Goal: Task Accomplishment & Management: Complete application form

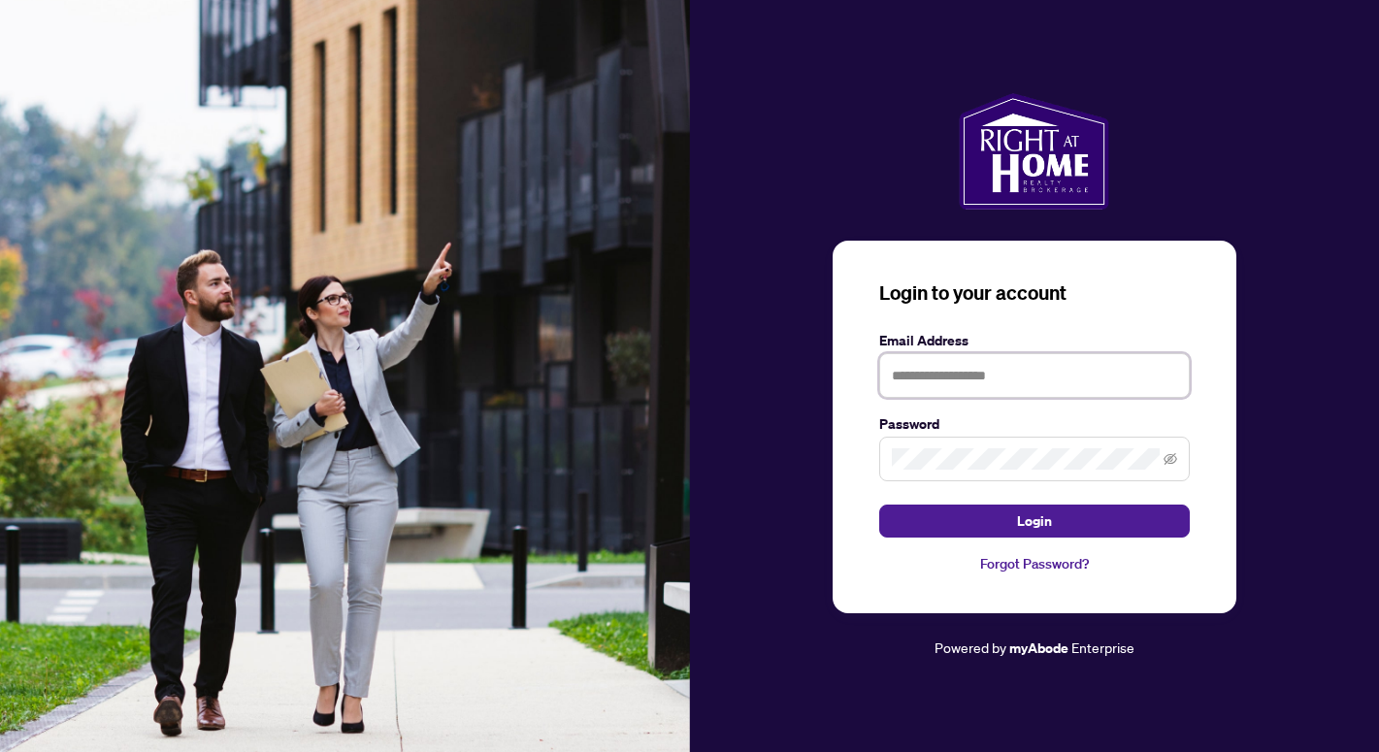
click at [939, 379] on input "text" at bounding box center [1034, 375] width 311 height 45
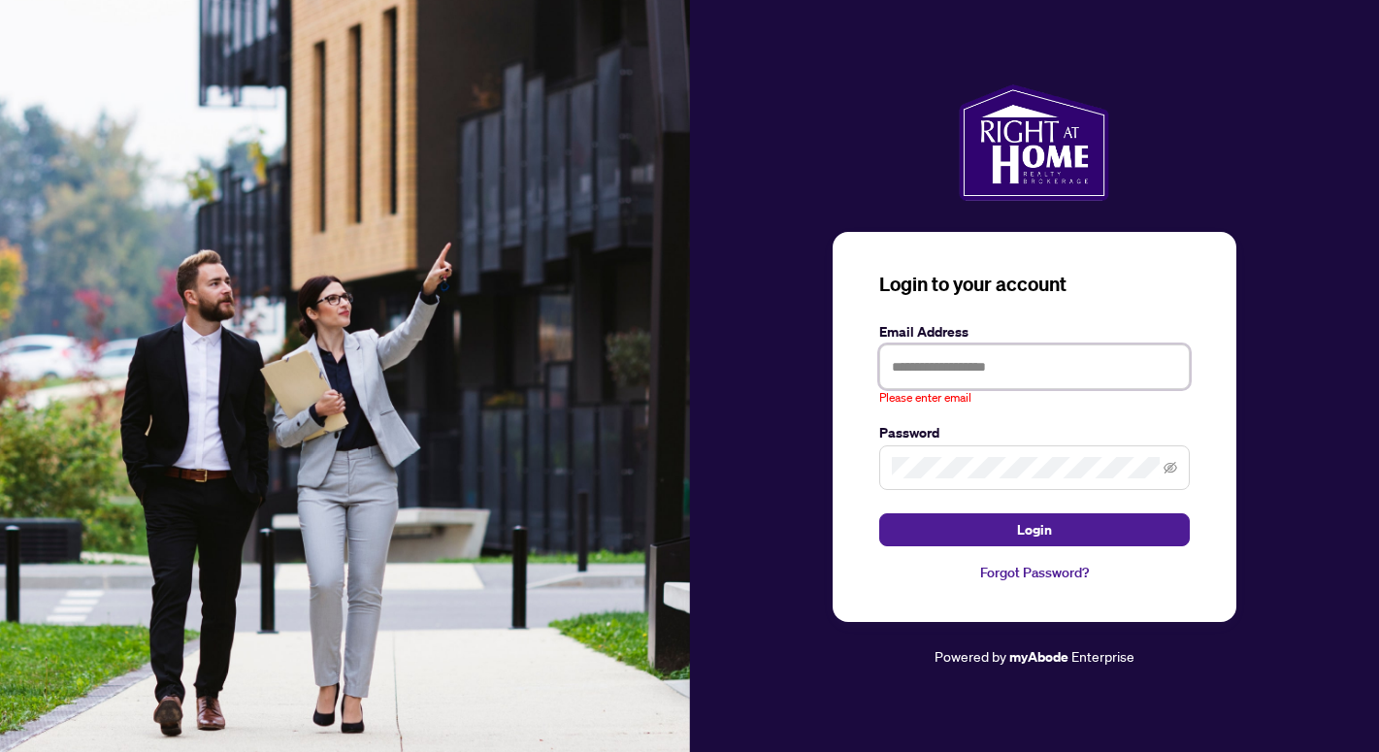
type input "**********"
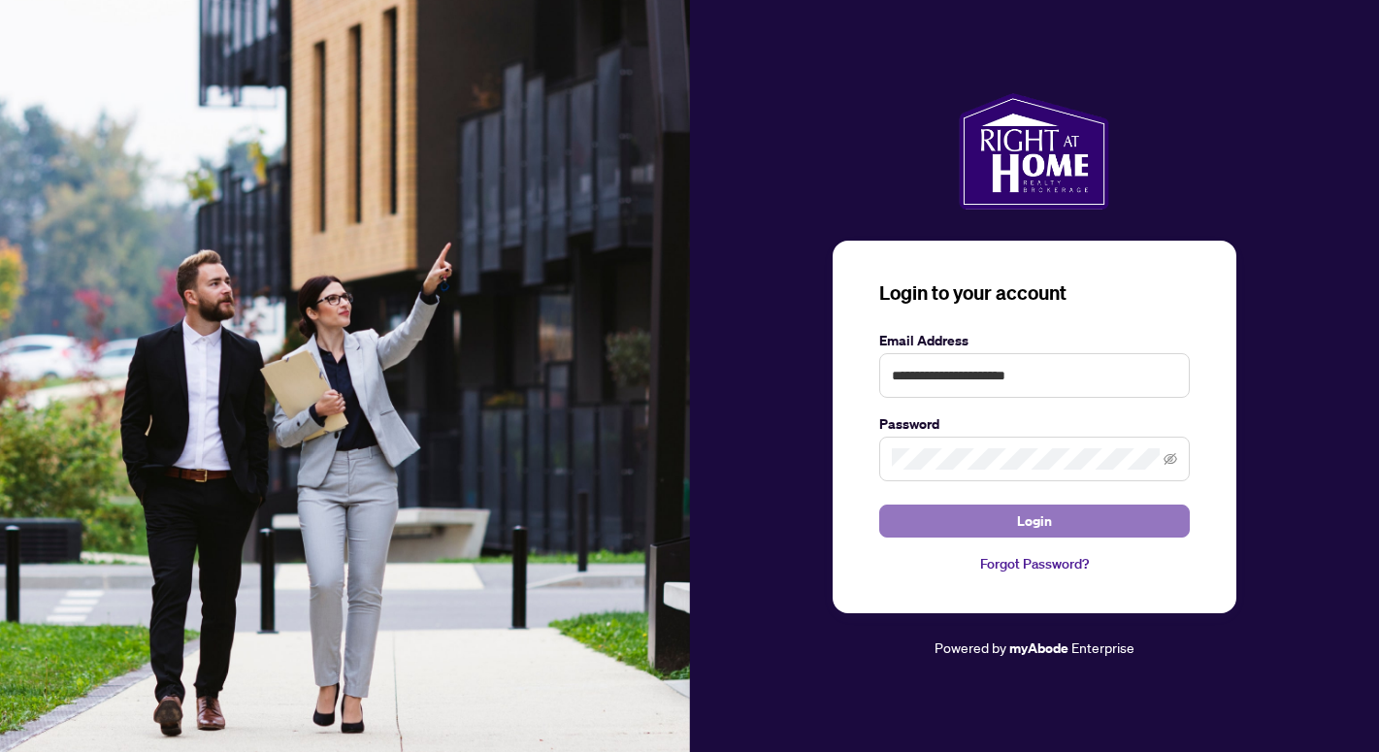
click at [1033, 521] on span "Login" at bounding box center [1034, 521] width 35 height 31
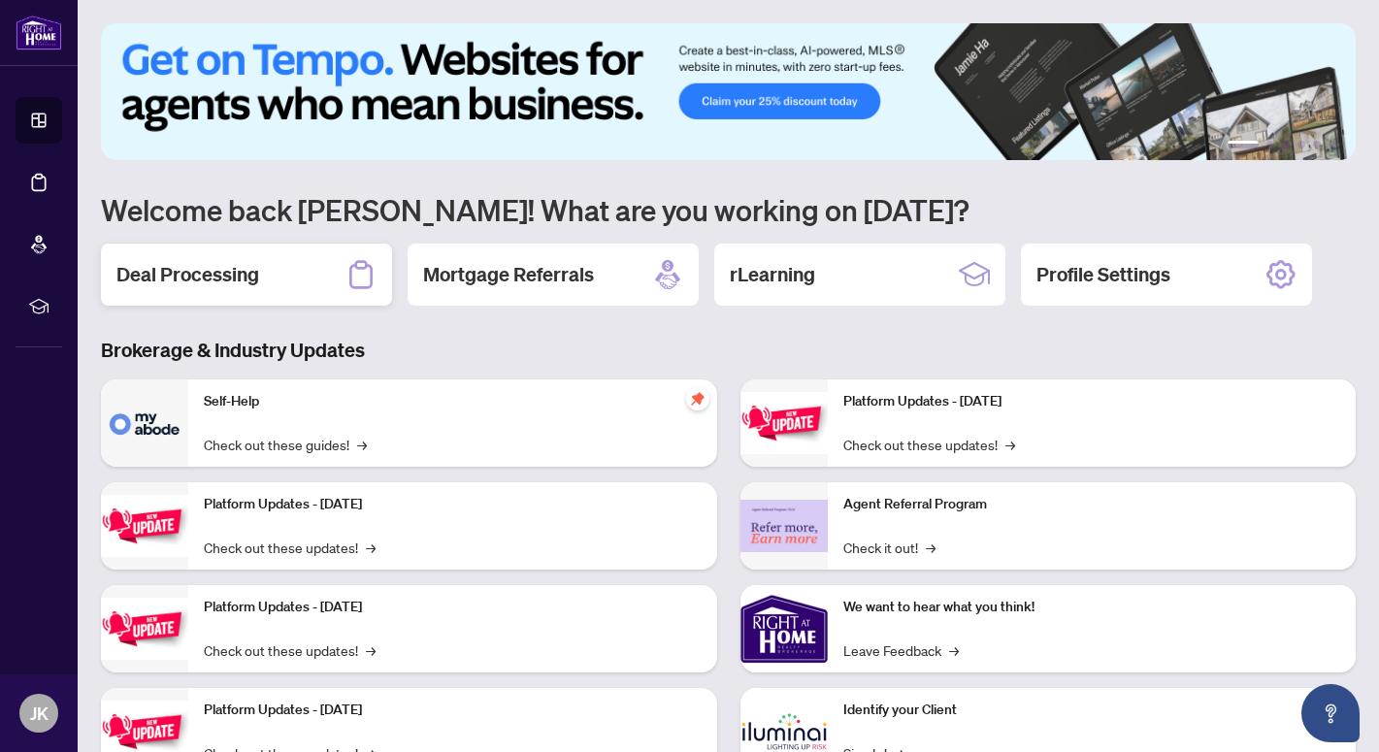
click at [286, 273] on div "Deal Processing" at bounding box center [246, 275] width 291 height 62
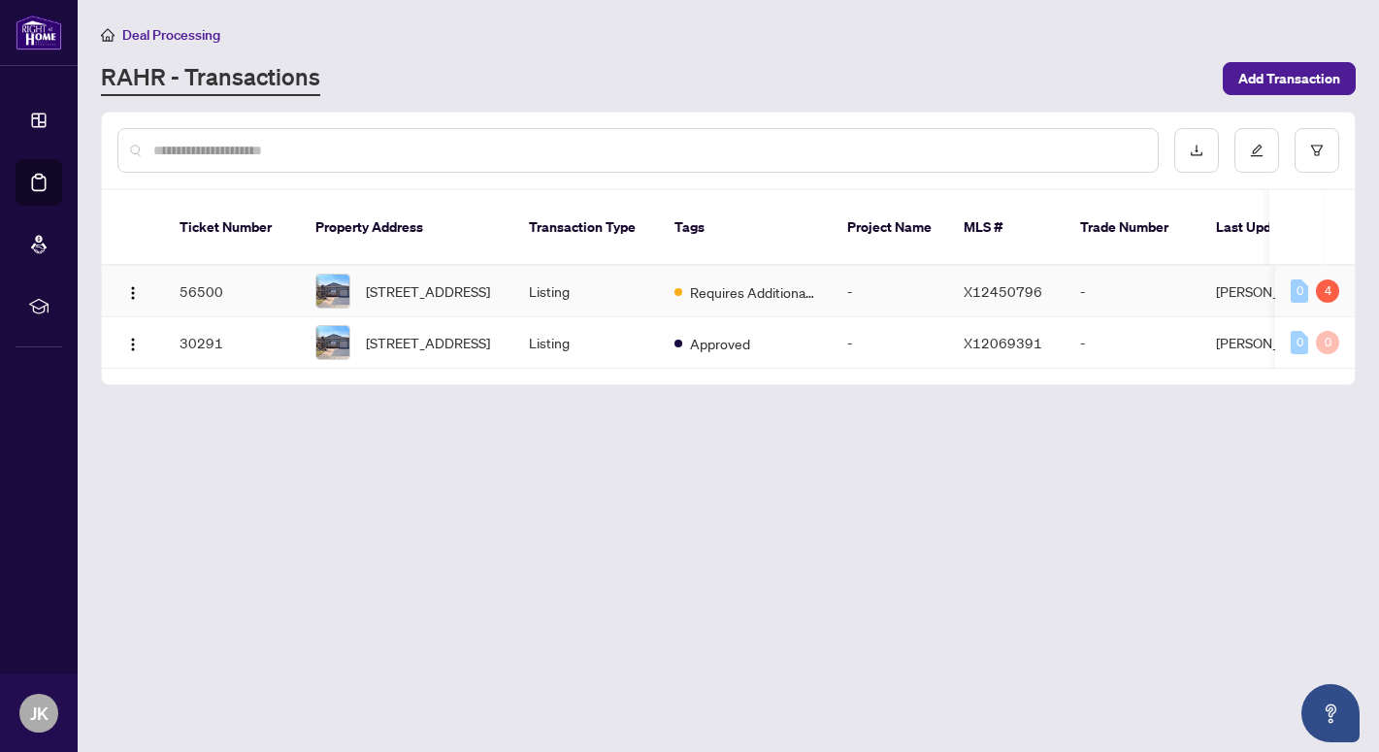
click at [197, 267] on td "56500" at bounding box center [232, 291] width 136 height 51
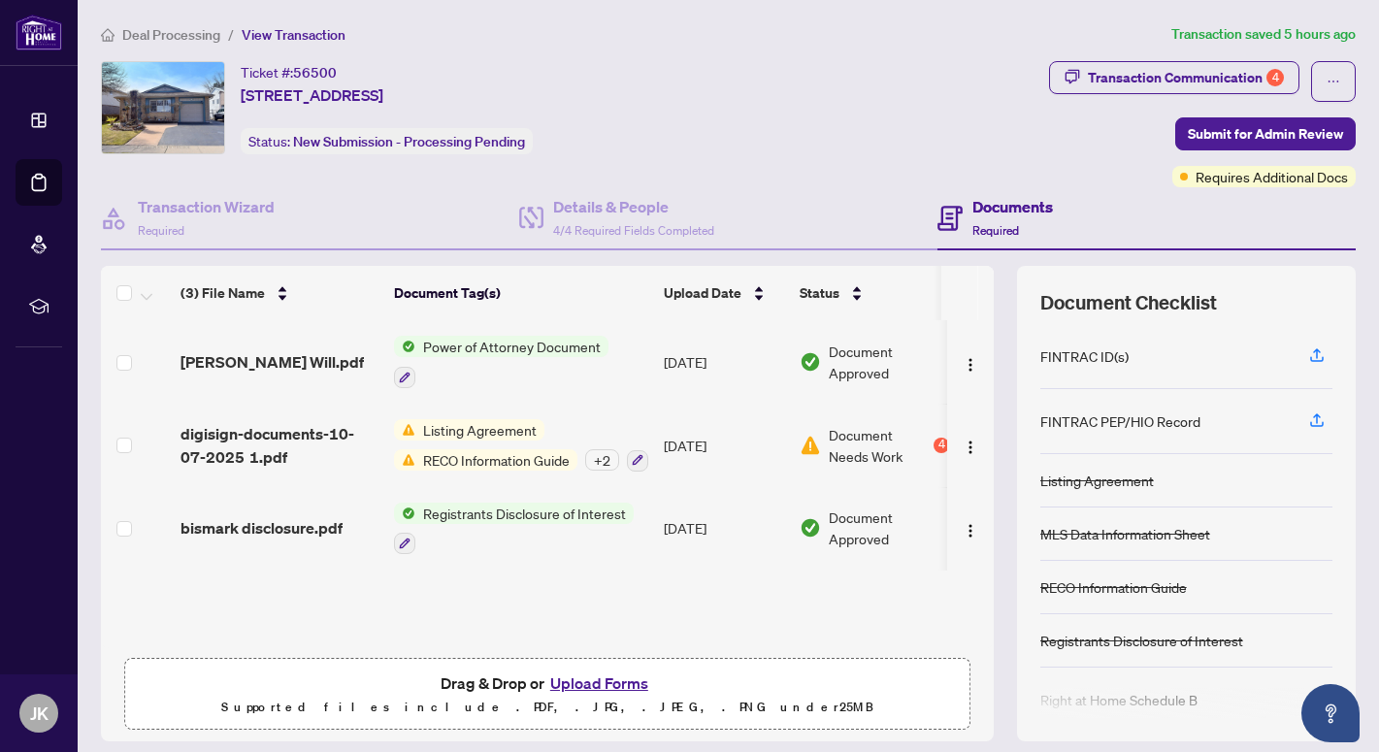
scroll to position [59, 0]
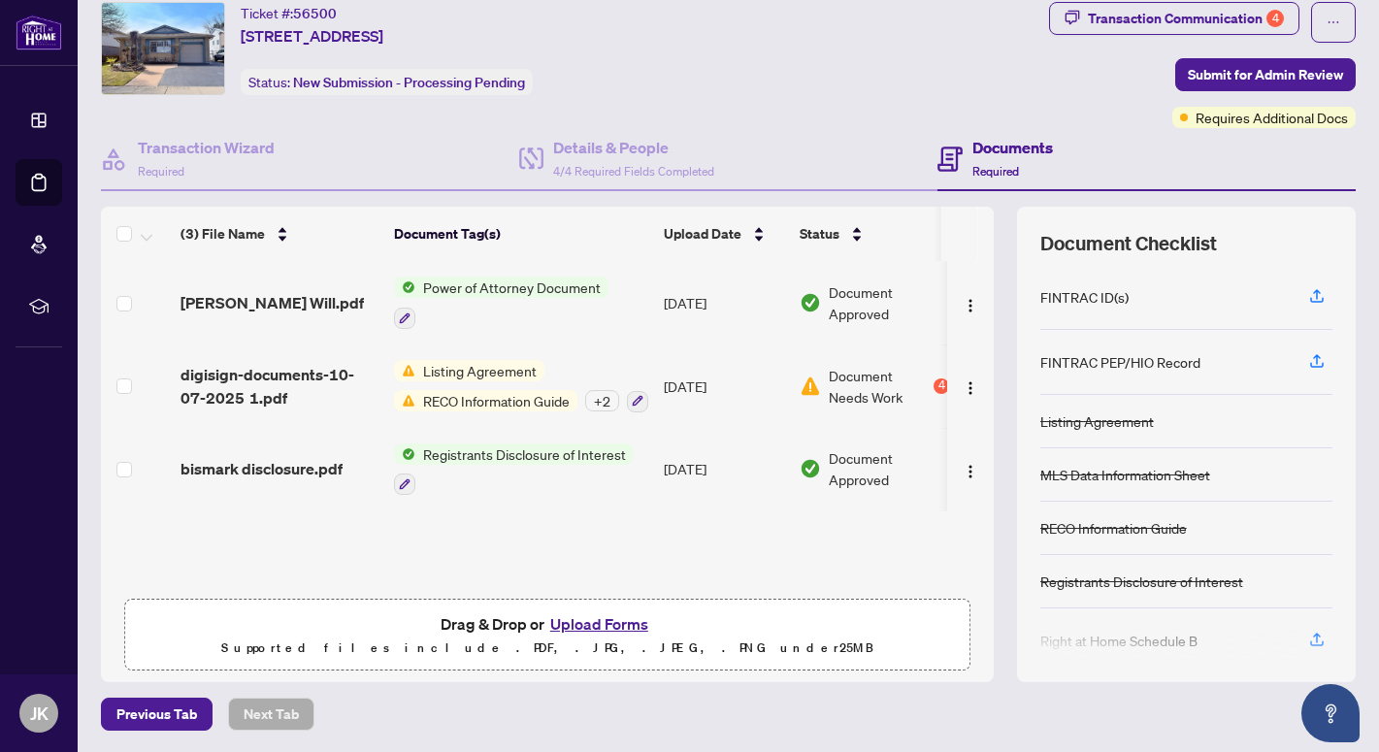
click at [597, 621] on button "Upload Forms" at bounding box center [600, 624] width 110 height 25
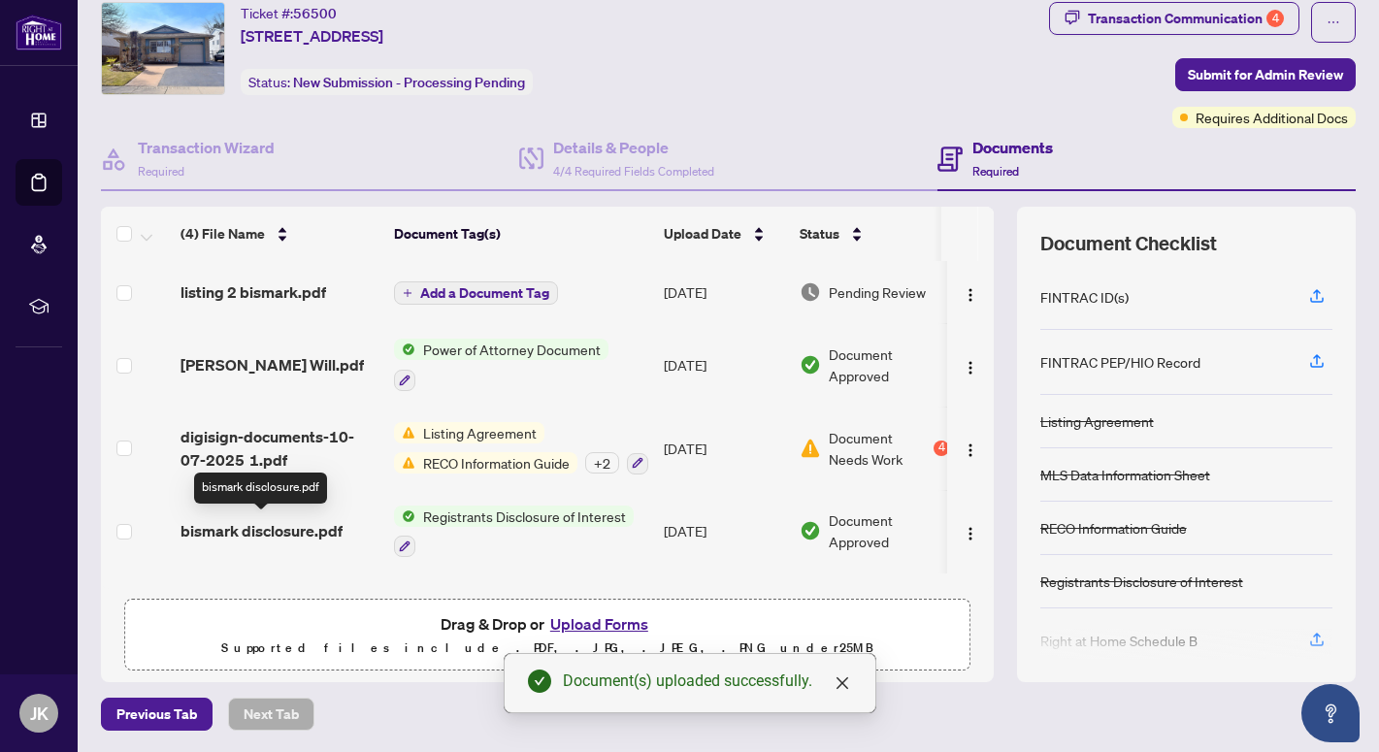
click at [298, 527] on span "bismark disclosure.pdf" at bounding box center [262, 530] width 162 height 23
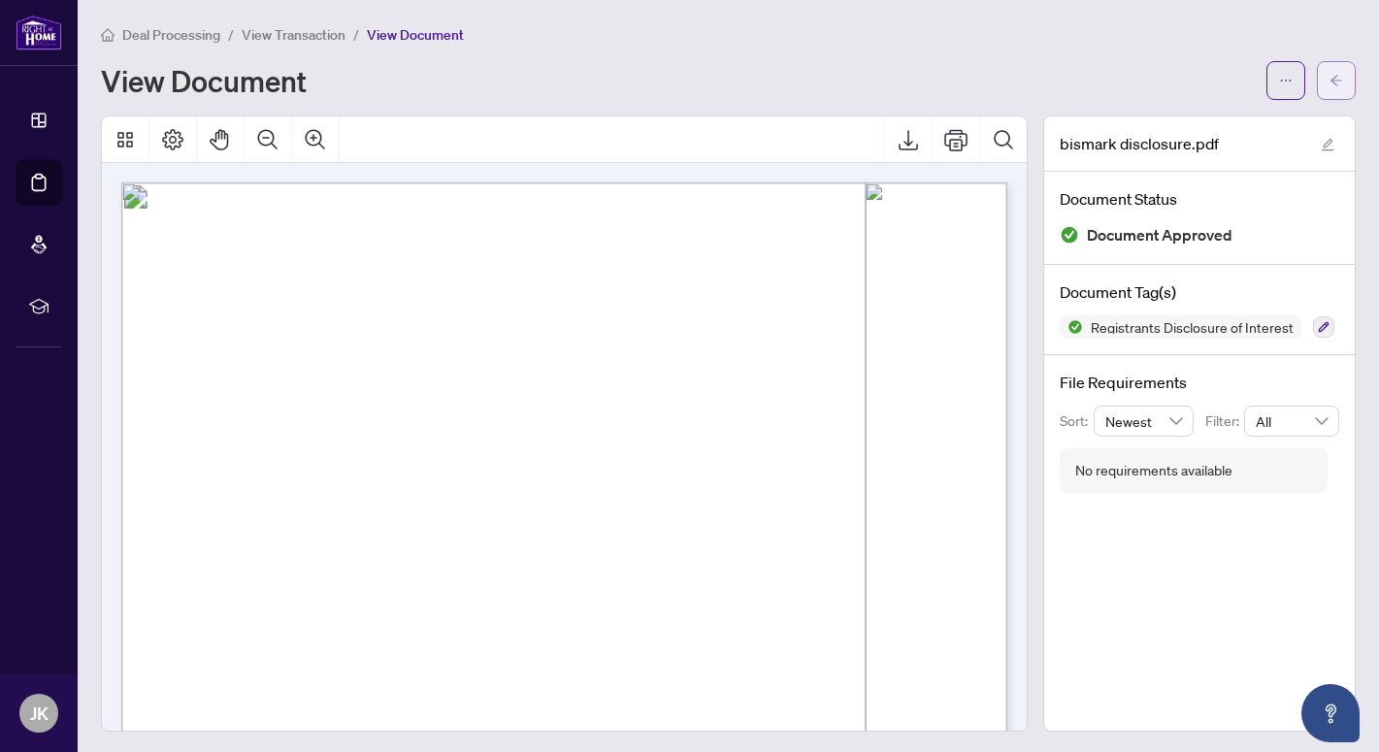
click at [1337, 74] on icon "arrow-left" at bounding box center [1337, 81] width 14 height 14
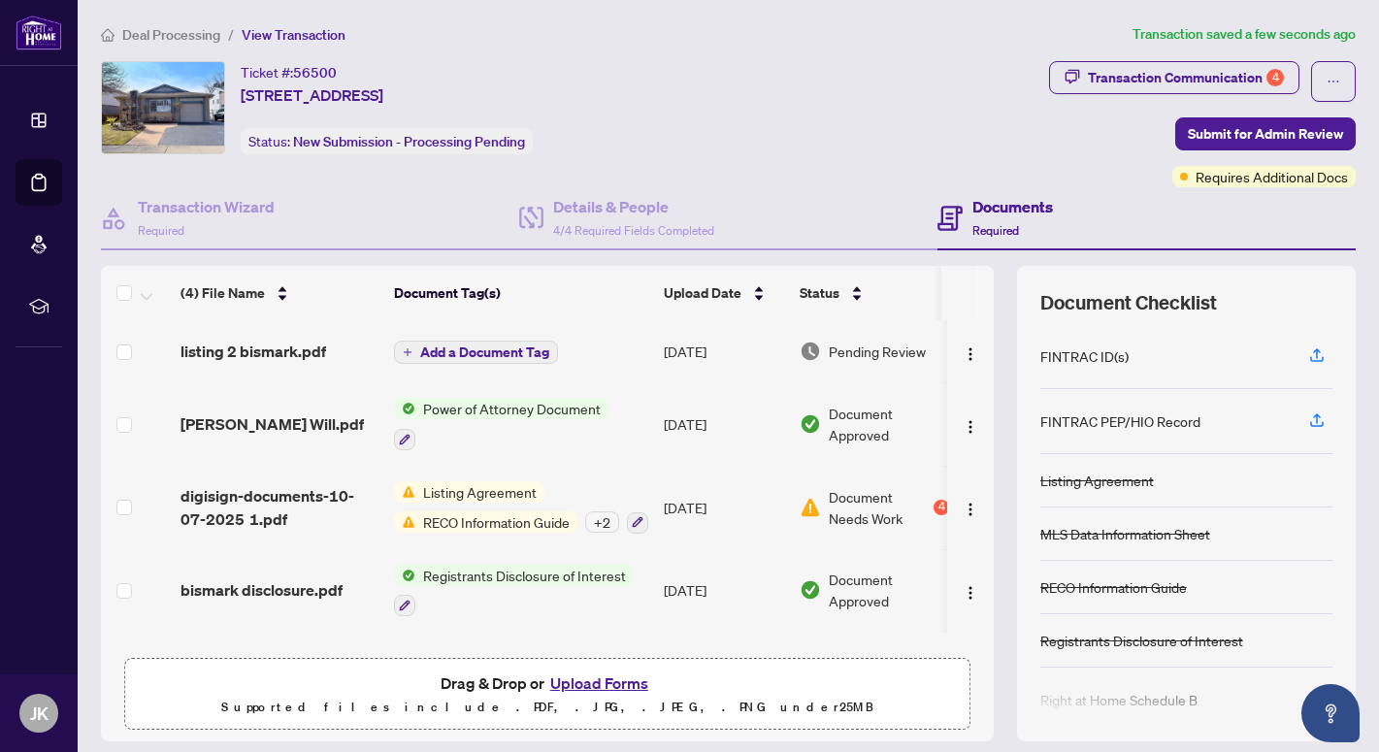
click at [592, 686] on button "Upload Forms" at bounding box center [600, 683] width 110 height 25
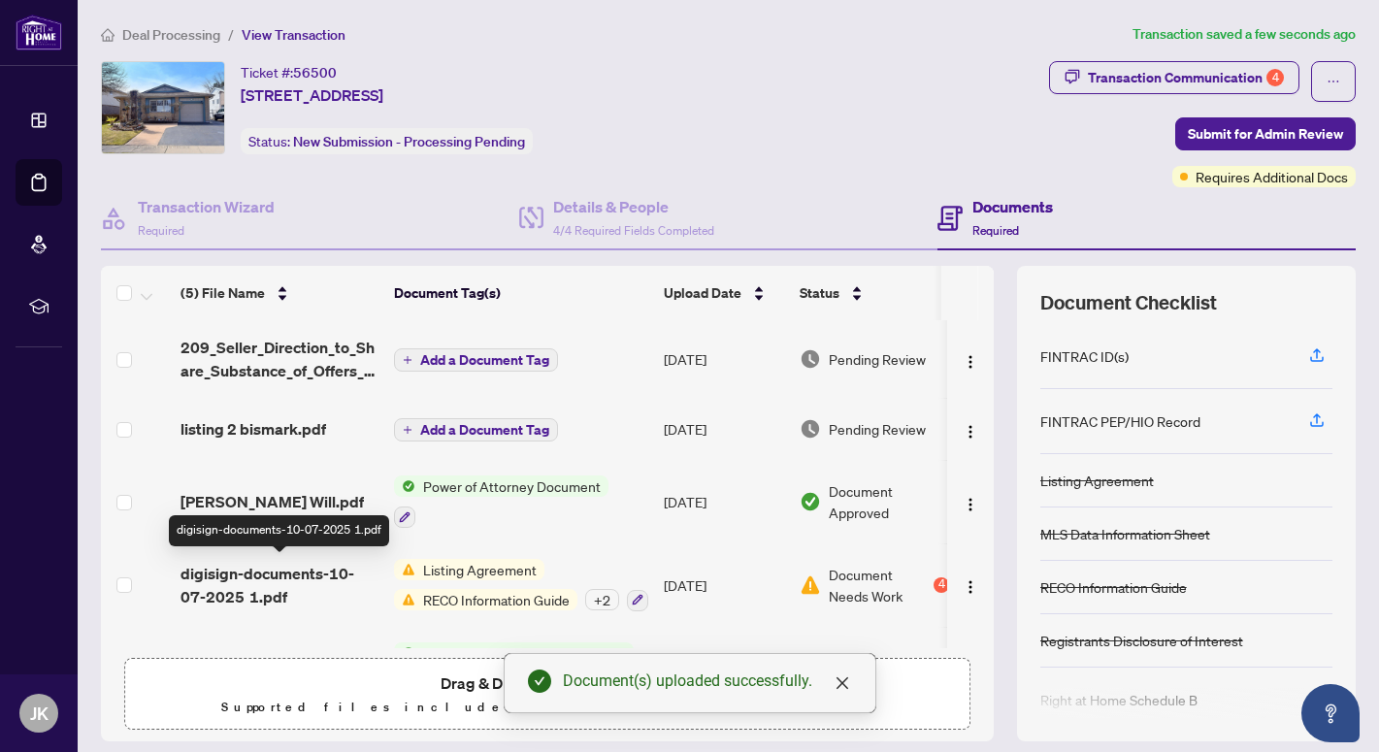
click at [290, 568] on span "digisign-documents-10-07-2025 1.pdf" at bounding box center [280, 585] width 198 height 47
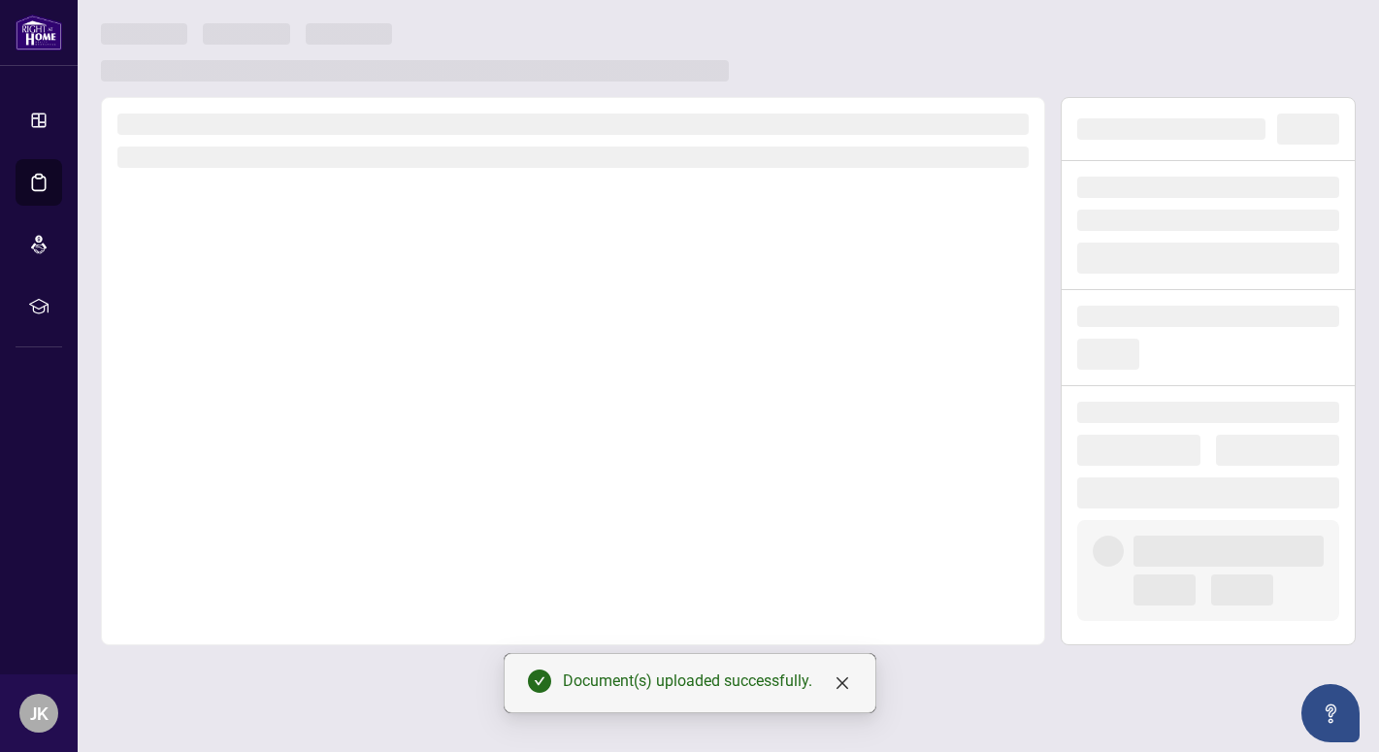
click at [290, 568] on div at bounding box center [573, 371] width 945 height 548
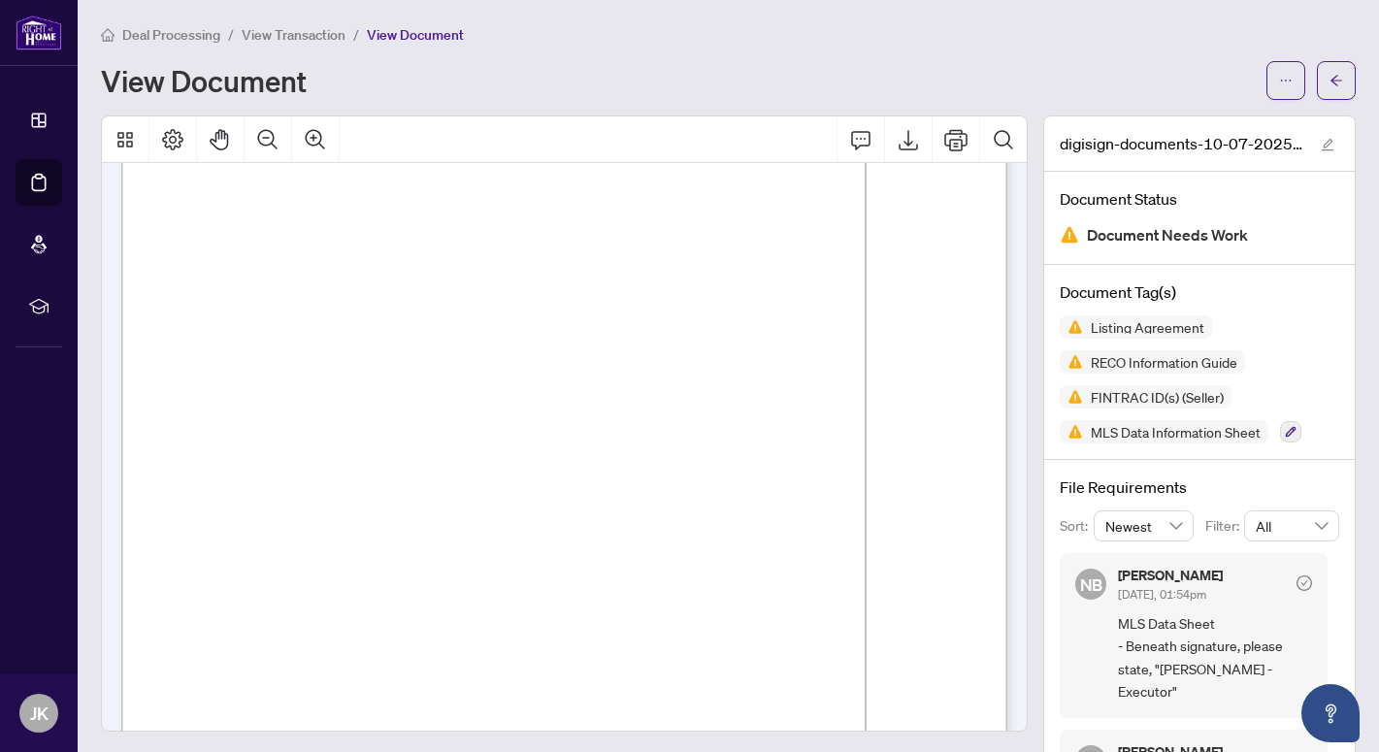
scroll to position [20166, 0]
click at [1330, 75] on icon "arrow-left" at bounding box center [1337, 81] width 14 height 14
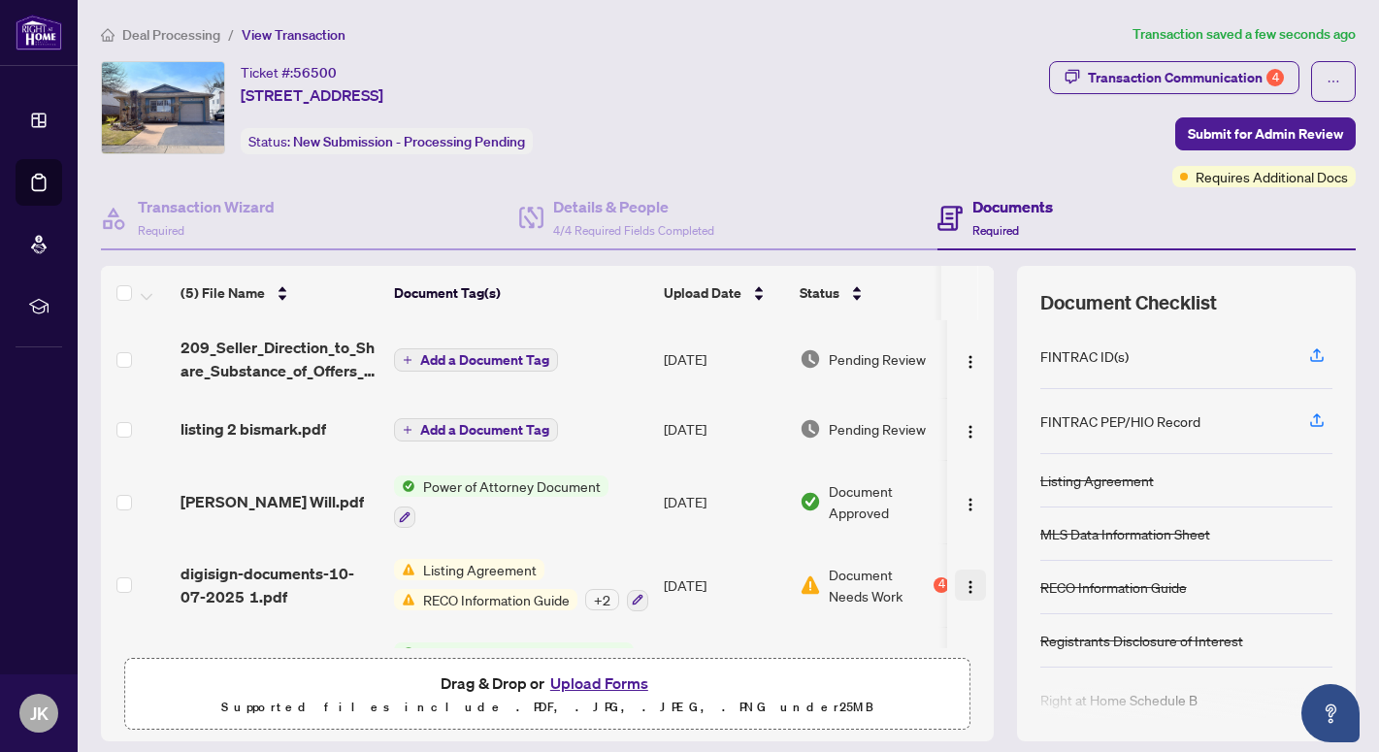
click at [966, 581] on img "button" at bounding box center [971, 588] width 16 height 16
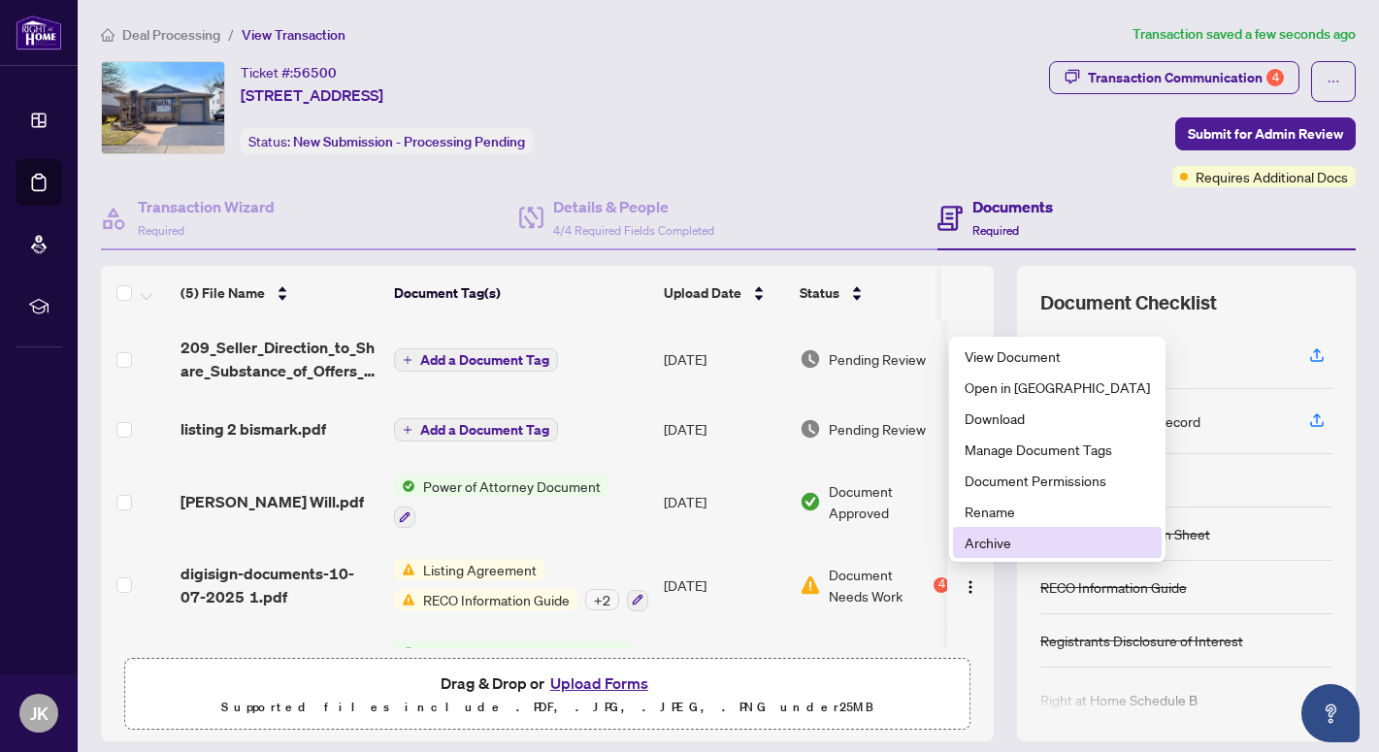
click at [993, 542] on span "Archive" at bounding box center [1057, 542] width 185 height 21
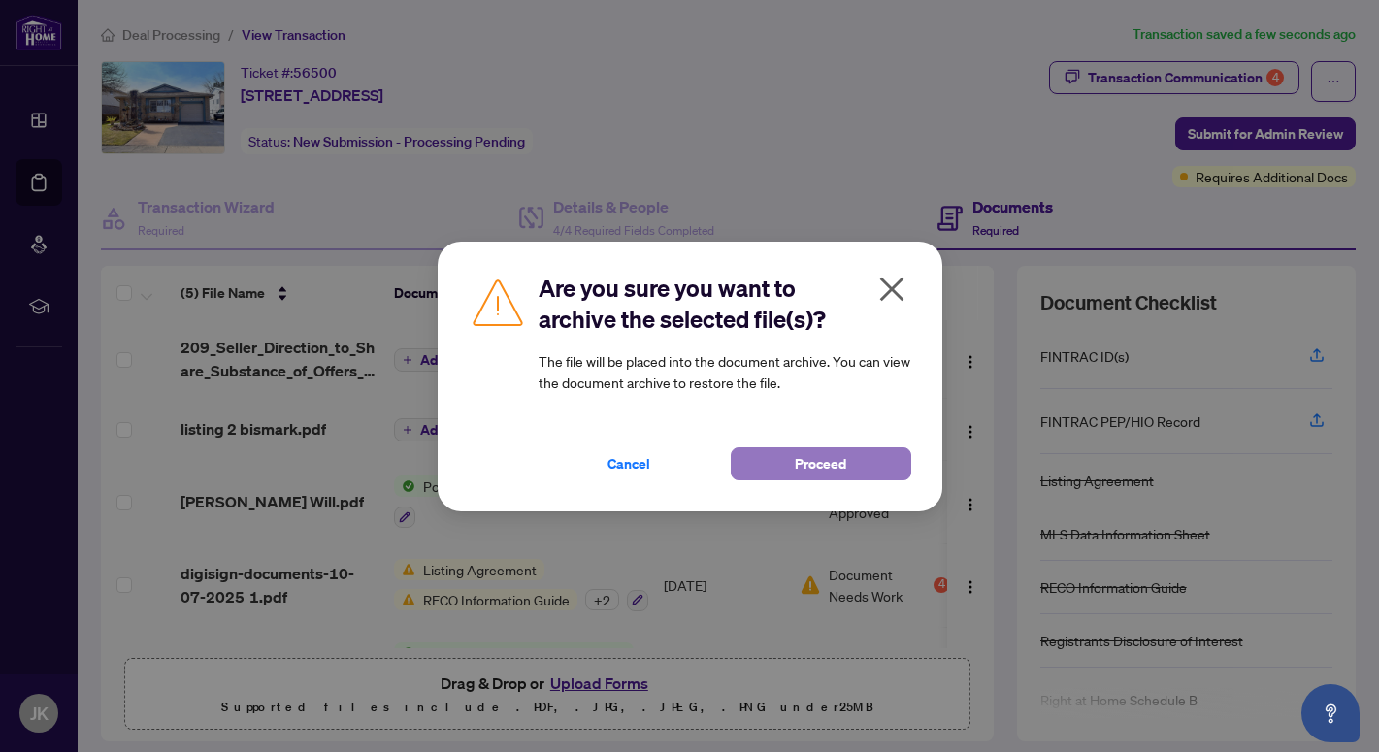
click at [797, 456] on span "Proceed" at bounding box center [820, 463] width 51 height 31
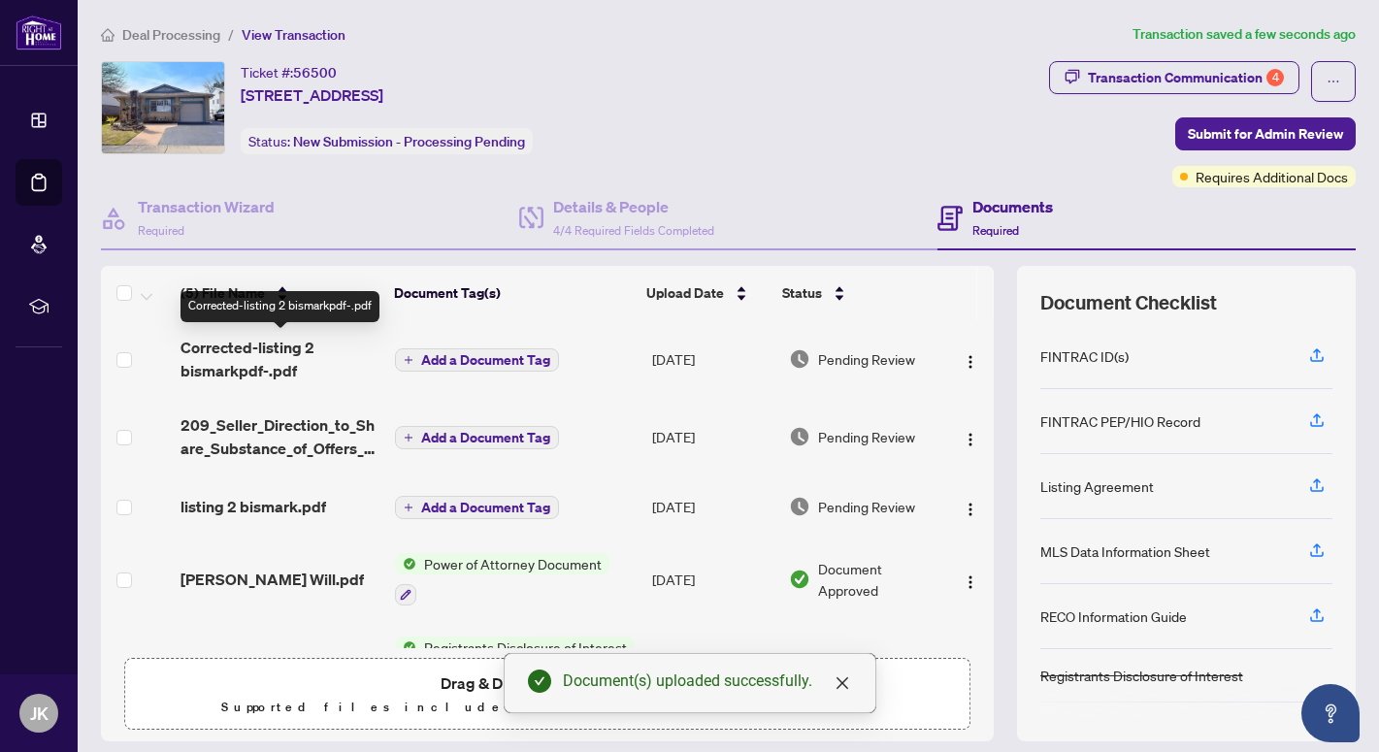
click at [253, 348] on span "Corrected-listing 2 bismarkpdf-.pdf" at bounding box center [280, 359] width 199 height 47
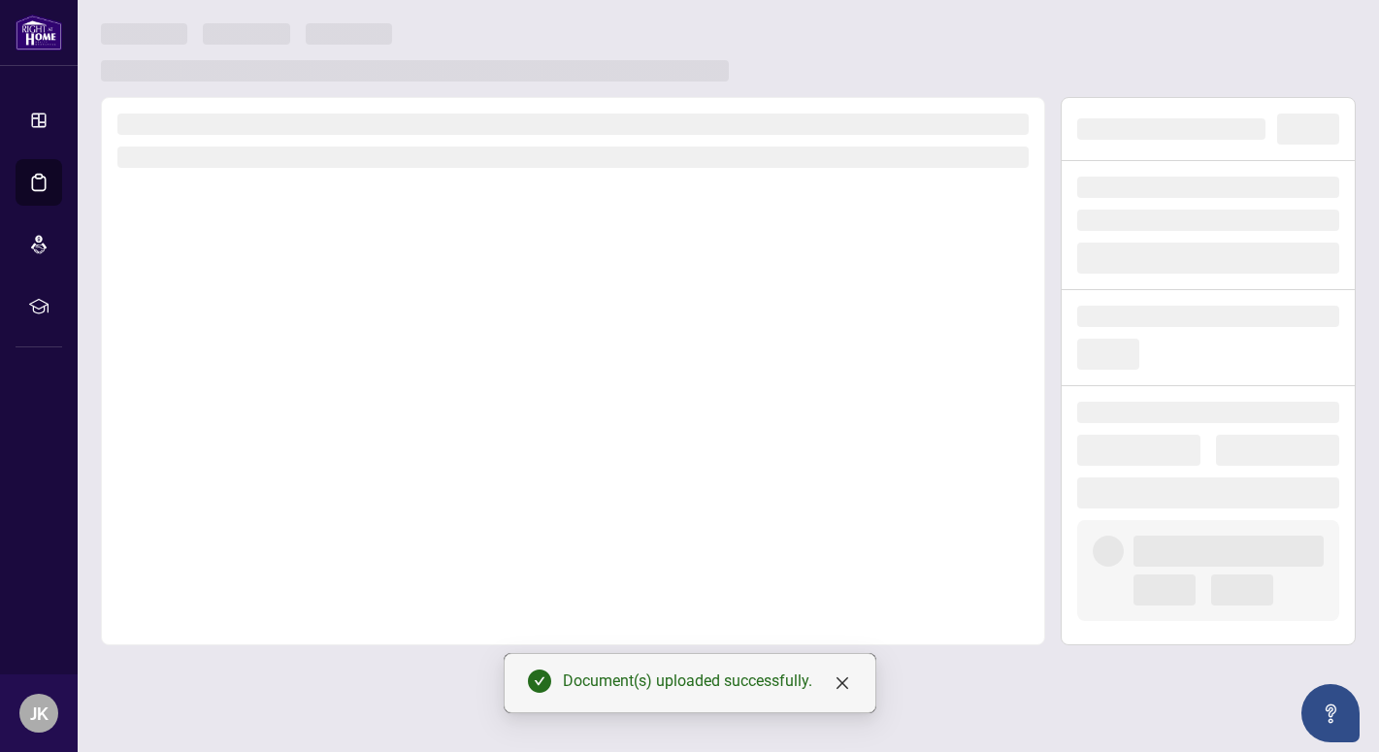
click at [253, 348] on div at bounding box center [573, 371] width 945 height 548
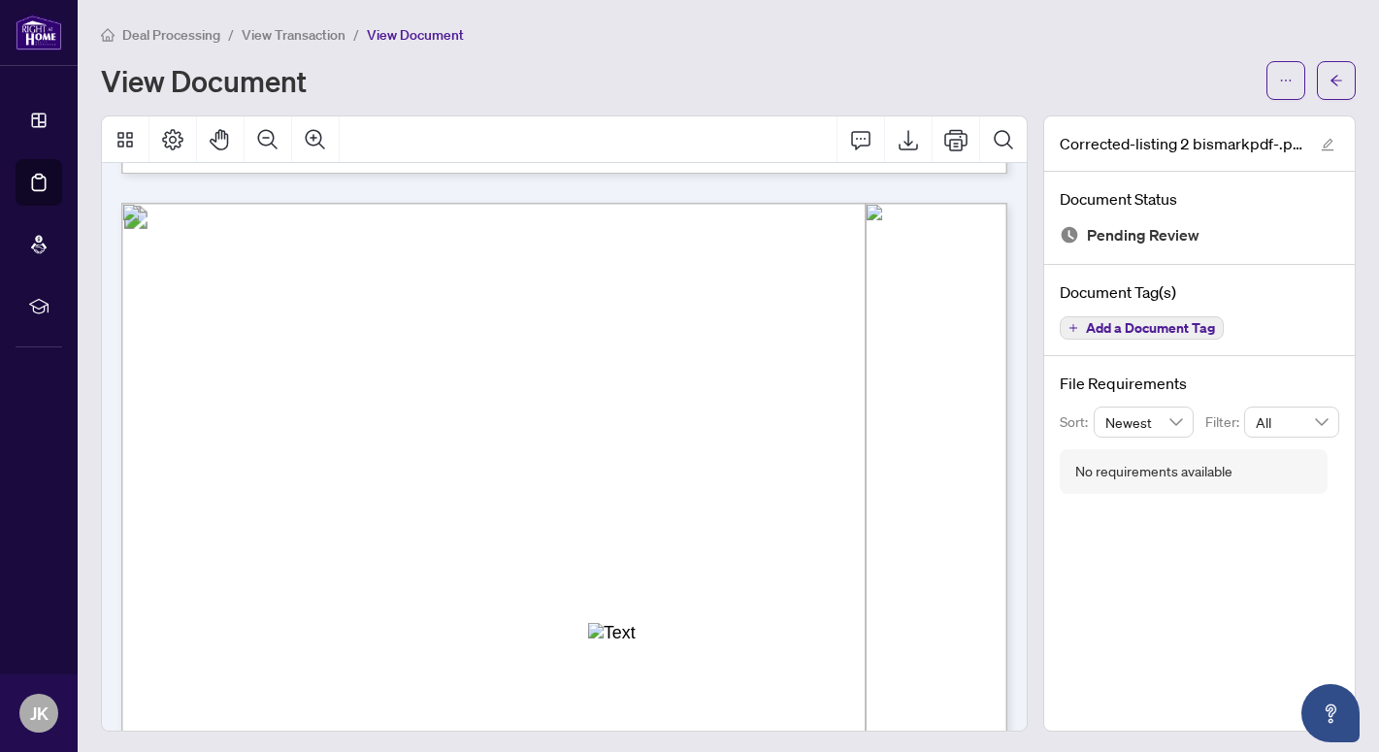
scroll to position [19971, 0]
click at [1343, 77] on icon "arrow-left" at bounding box center [1337, 81] width 14 height 14
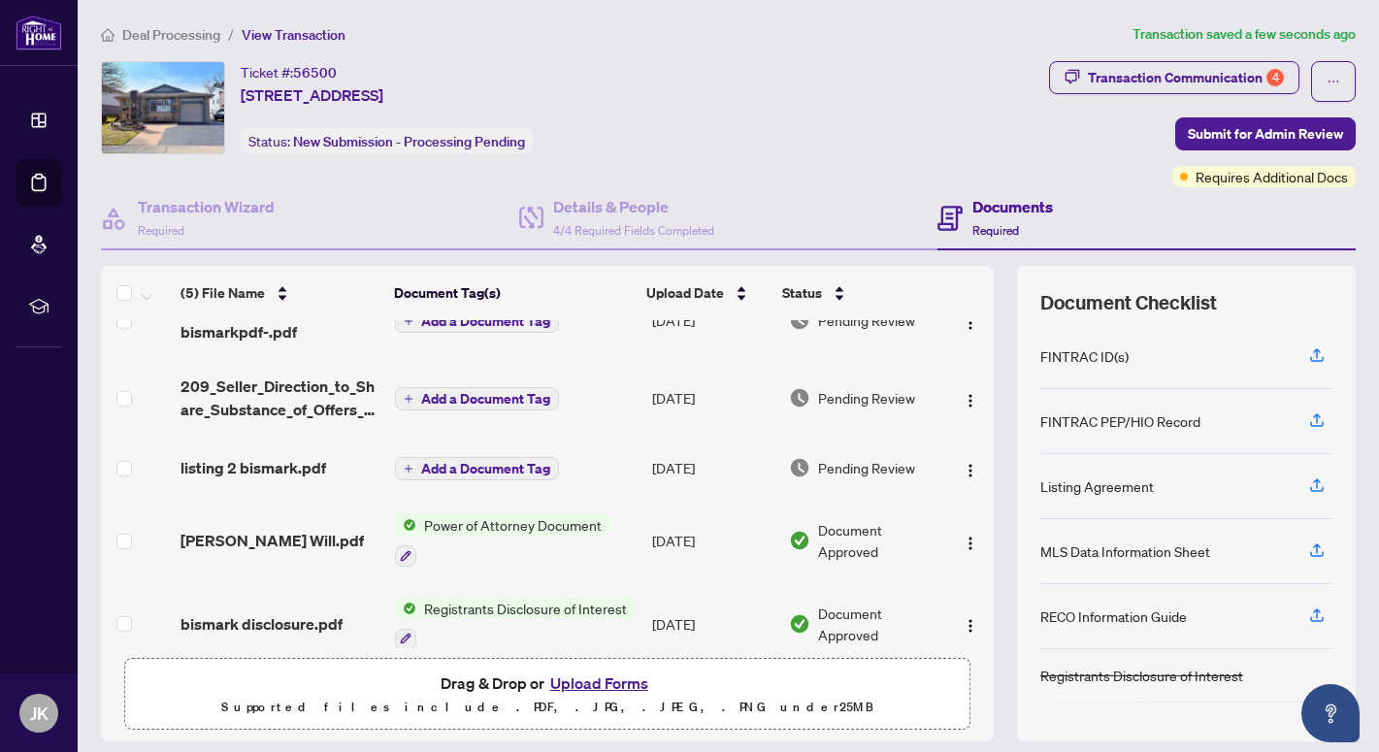
scroll to position [60, 0]
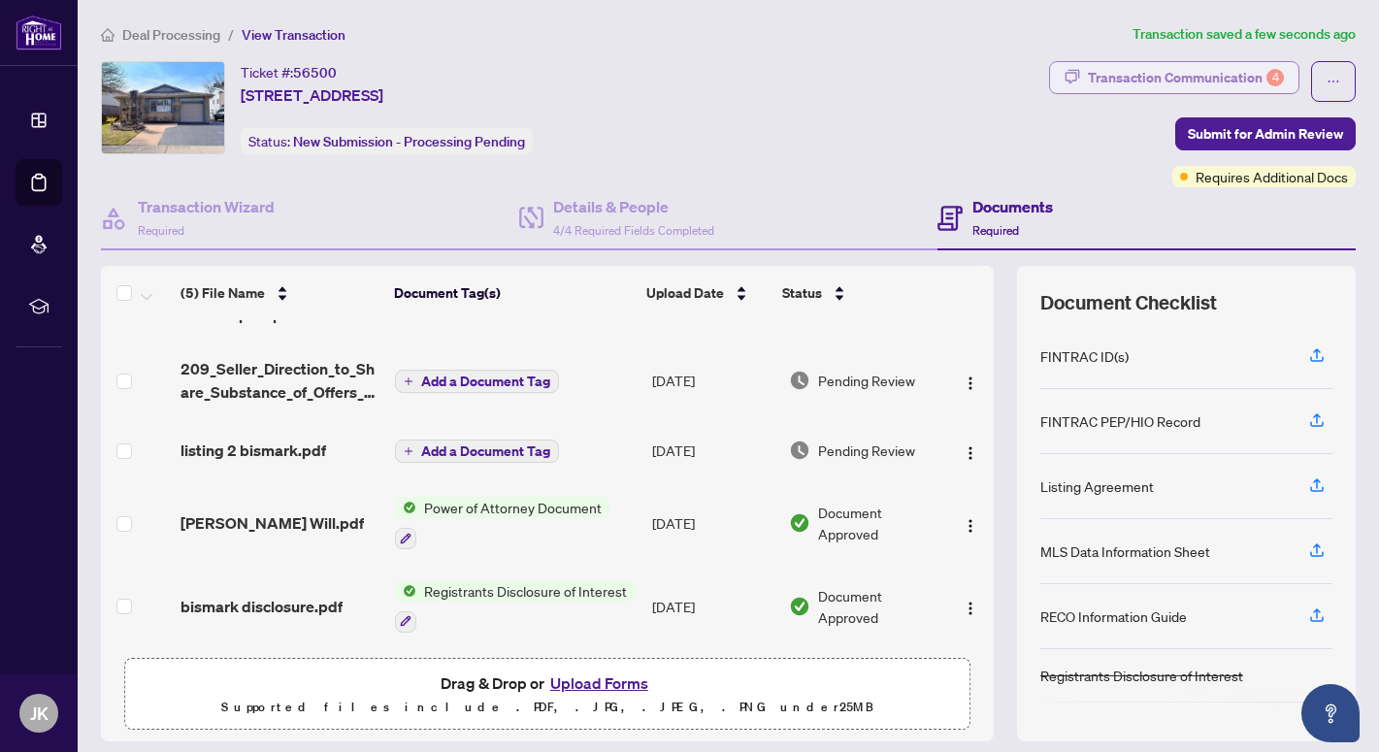
click at [1114, 74] on div "Transaction Communication 4" at bounding box center [1186, 77] width 196 height 31
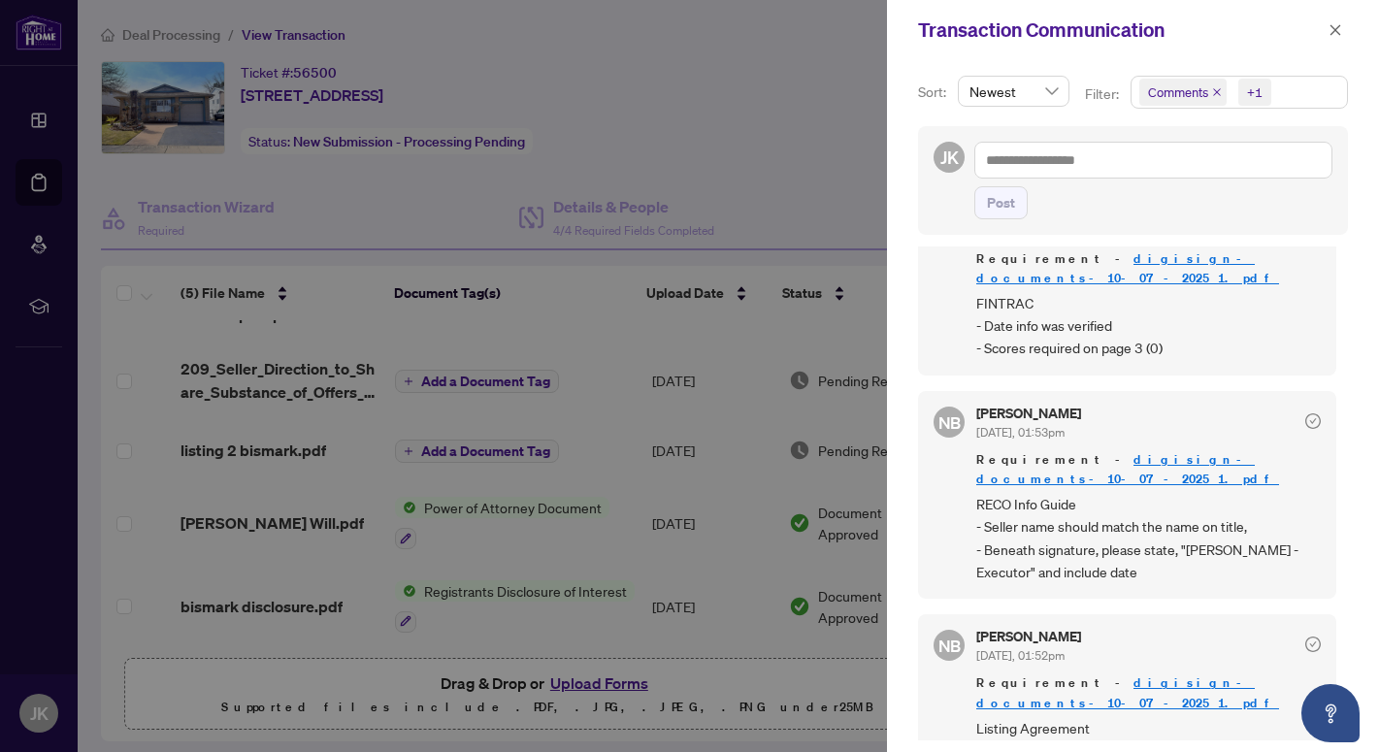
scroll to position [4, 0]
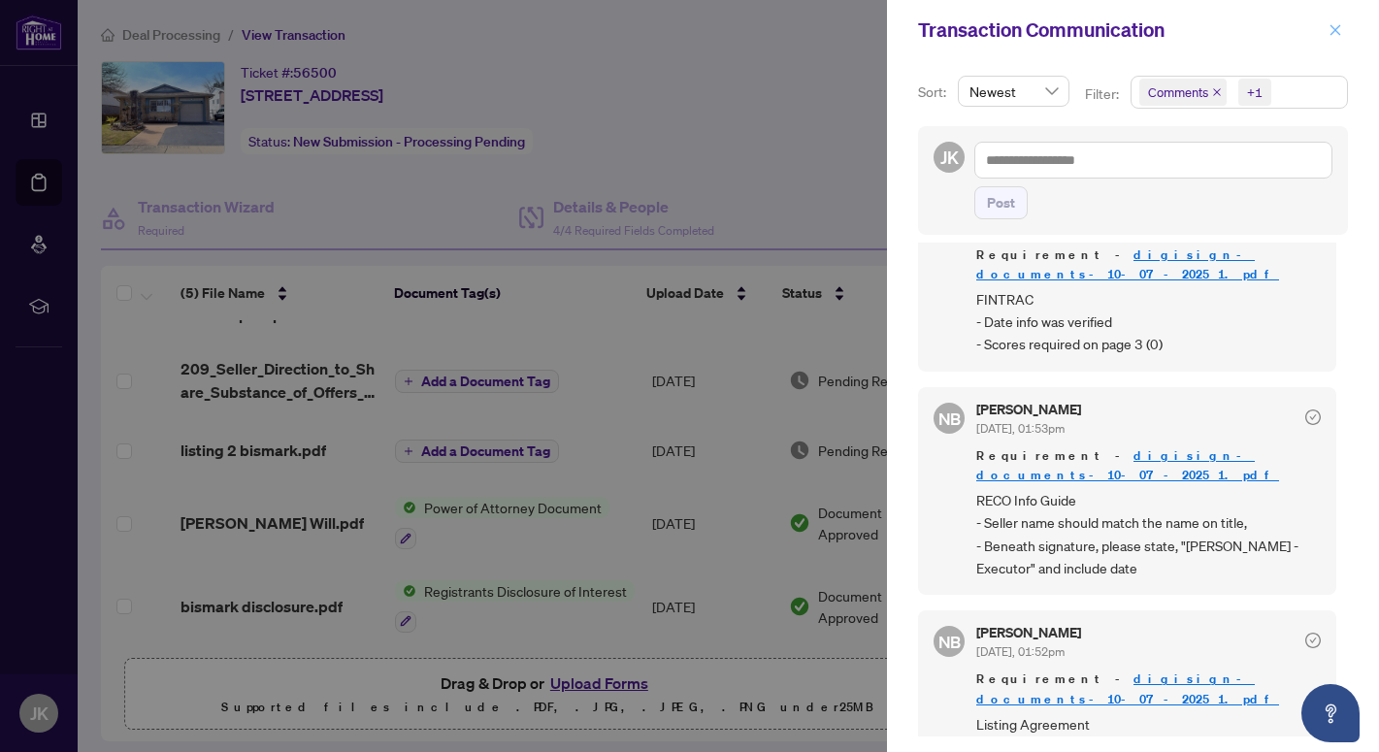
click at [1332, 25] on icon "close" at bounding box center [1336, 30] width 14 height 14
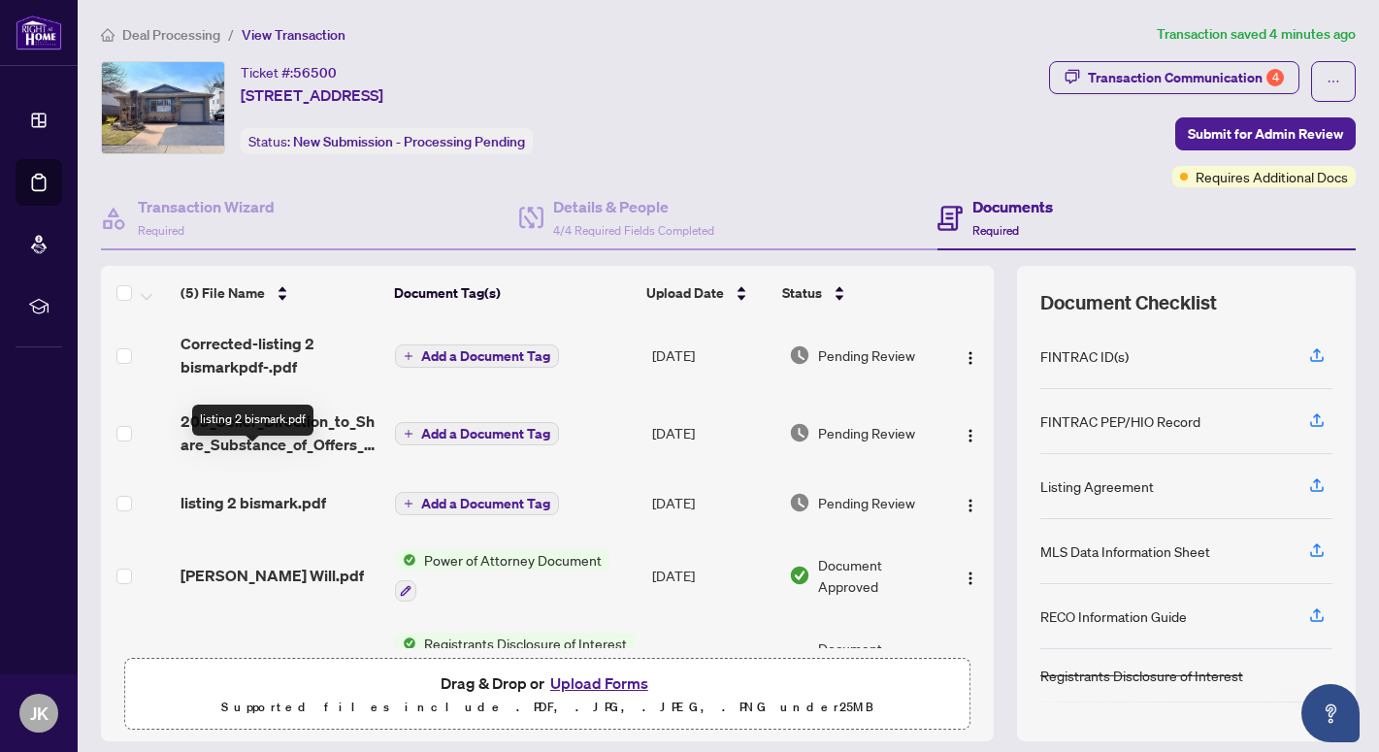
scroll to position [0, 0]
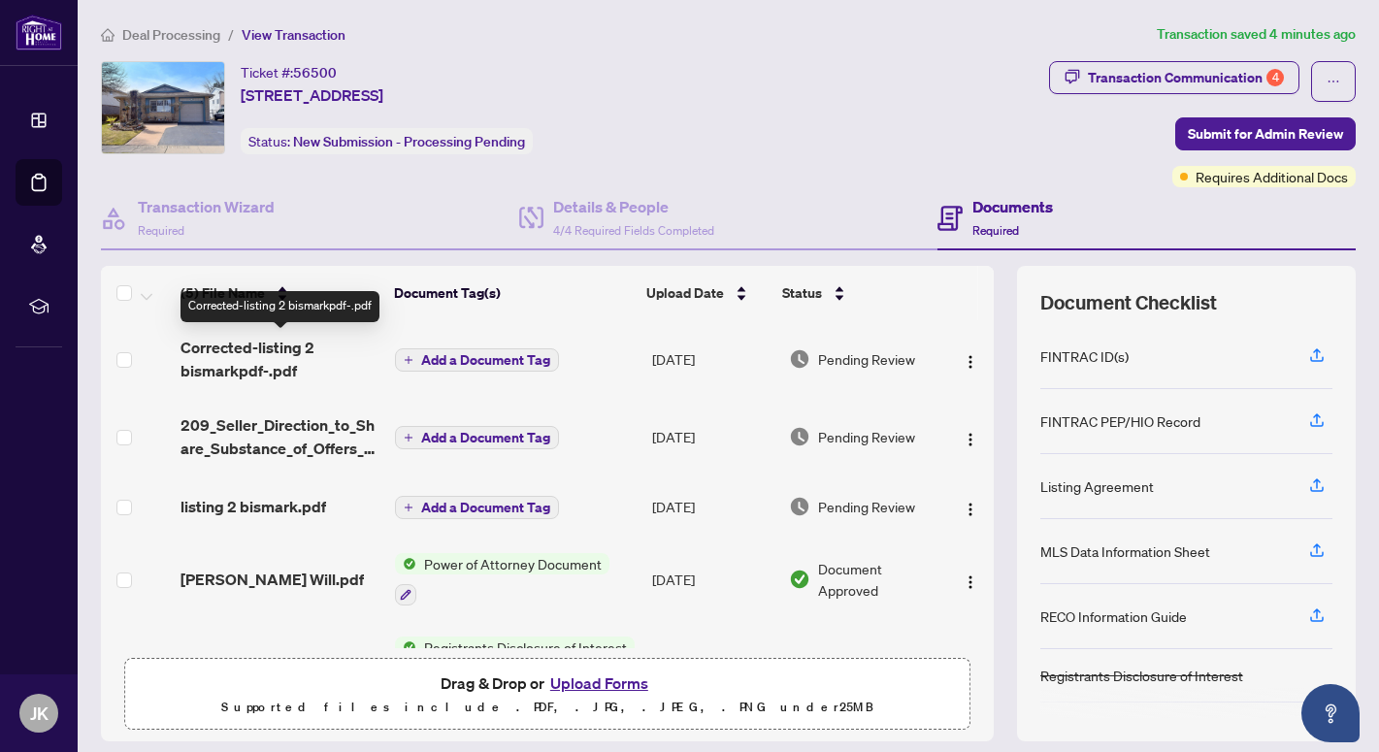
click at [273, 368] on span "Corrected-listing 2 bismarkpdf-.pdf" at bounding box center [280, 359] width 199 height 47
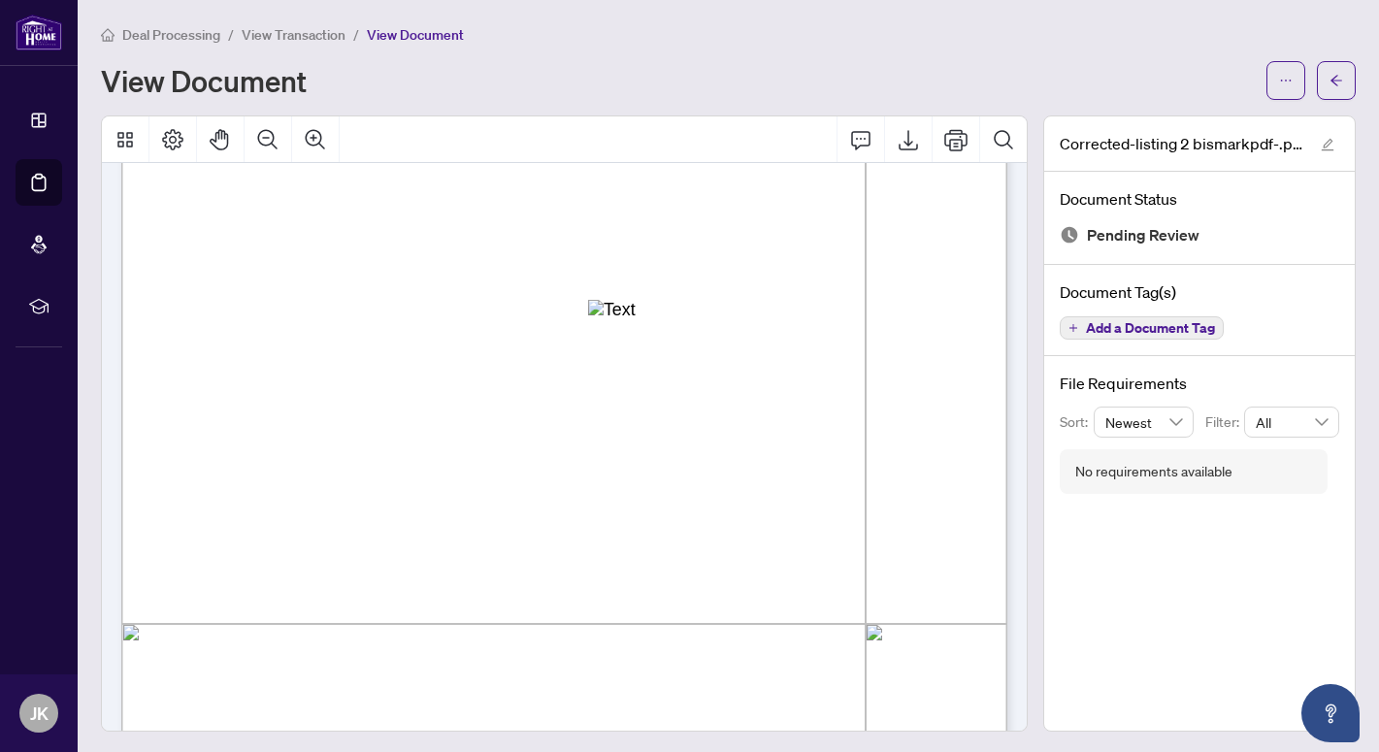
scroll to position [20295, 0]
click at [360, 441] on div "RECO INFORMATION GUIDE | VERSION: [DATE] PAGE 12 OF 12 Real estate agent name B…" at bounding box center [782, 733] width 1322 height 1711
click at [1343, 79] on icon "arrow-left" at bounding box center [1337, 81] width 14 height 14
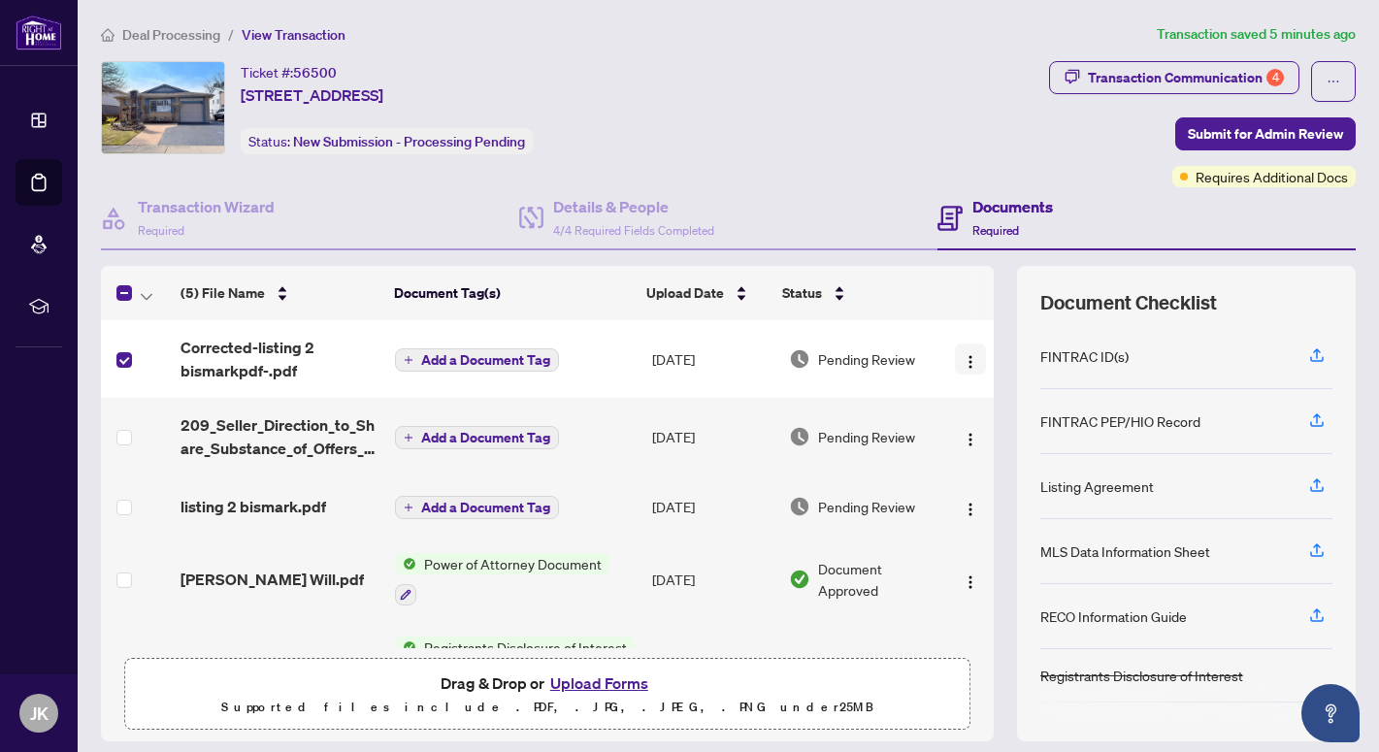
click at [963, 355] on img "button" at bounding box center [971, 362] width 16 height 16
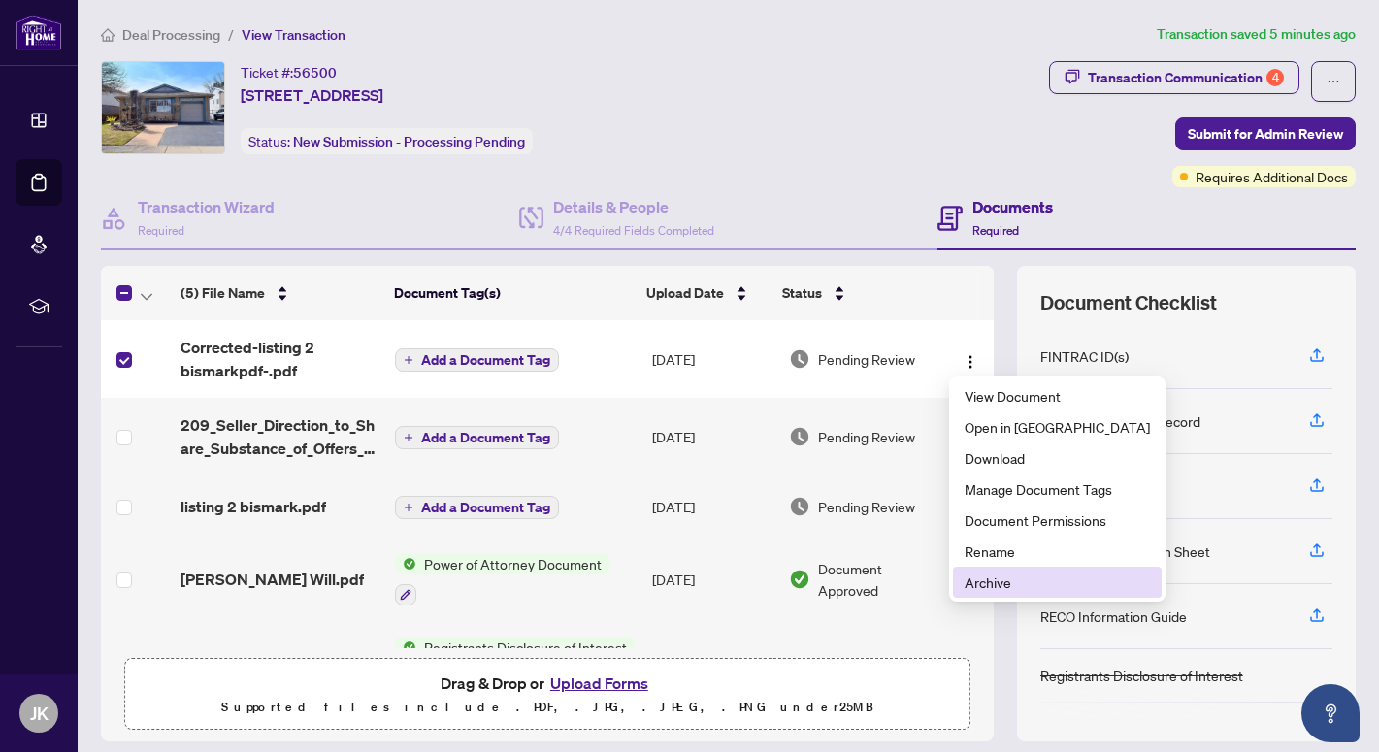
click at [989, 577] on span "Archive" at bounding box center [1057, 582] width 185 height 21
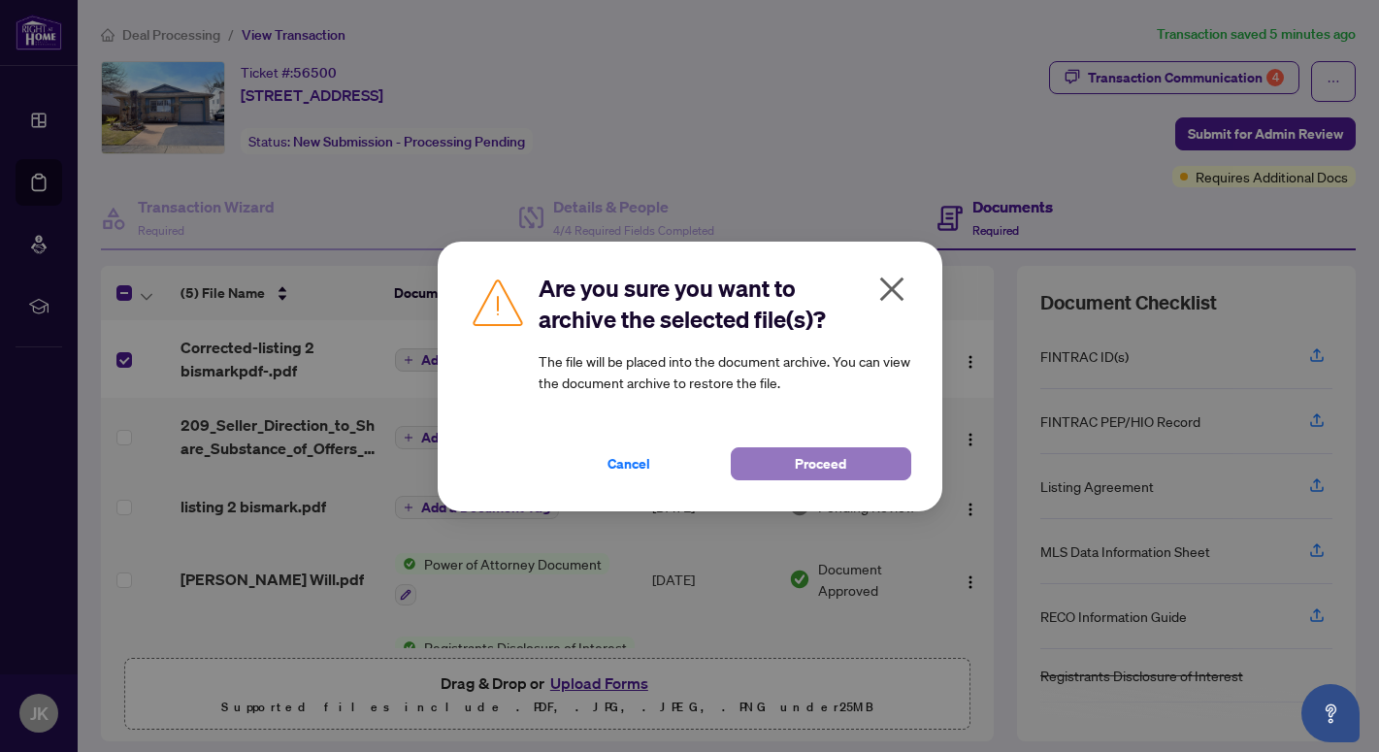
click at [808, 465] on span "Proceed" at bounding box center [820, 463] width 51 height 31
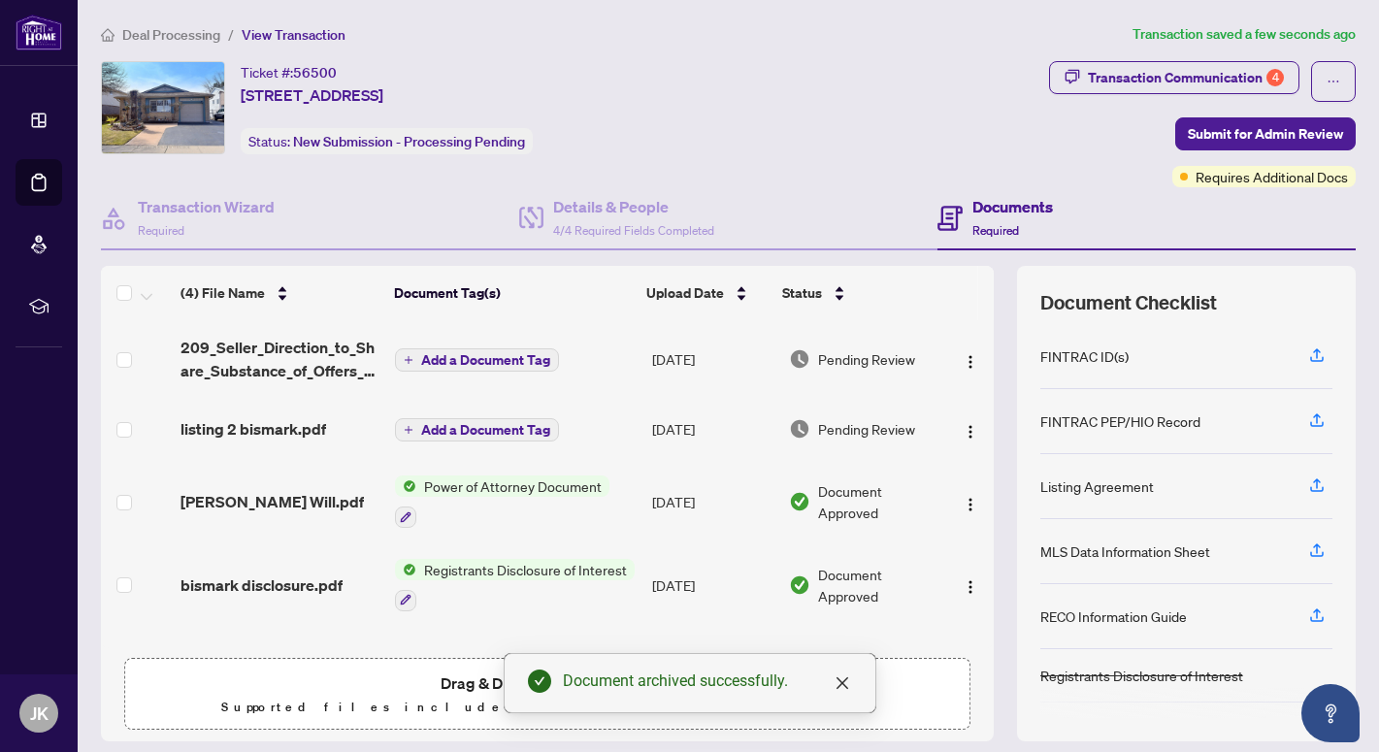
click at [465, 683] on span "Drag & Drop or Upload Forms" at bounding box center [548, 683] width 214 height 25
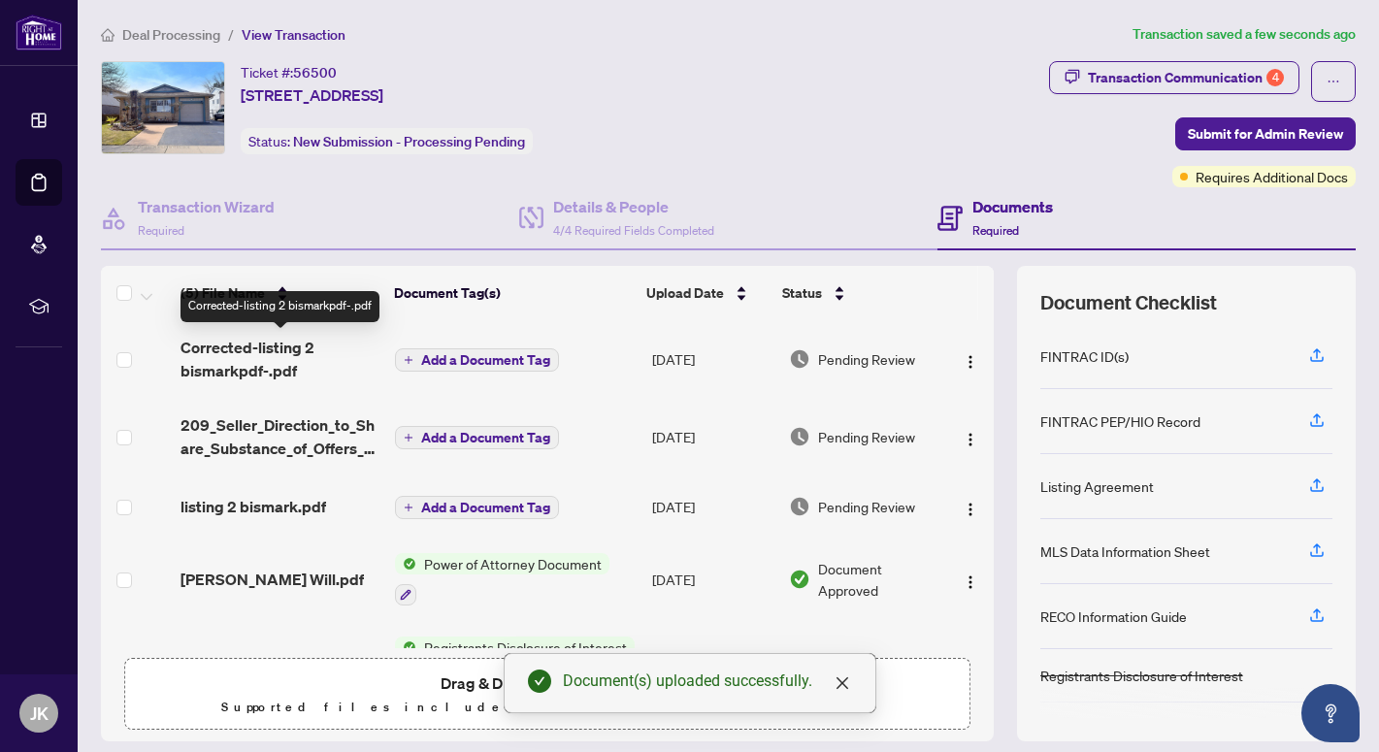
click at [236, 356] on span "Corrected-listing 2 bismarkpdf-.pdf" at bounding box center [280, 359] width 199 height 47
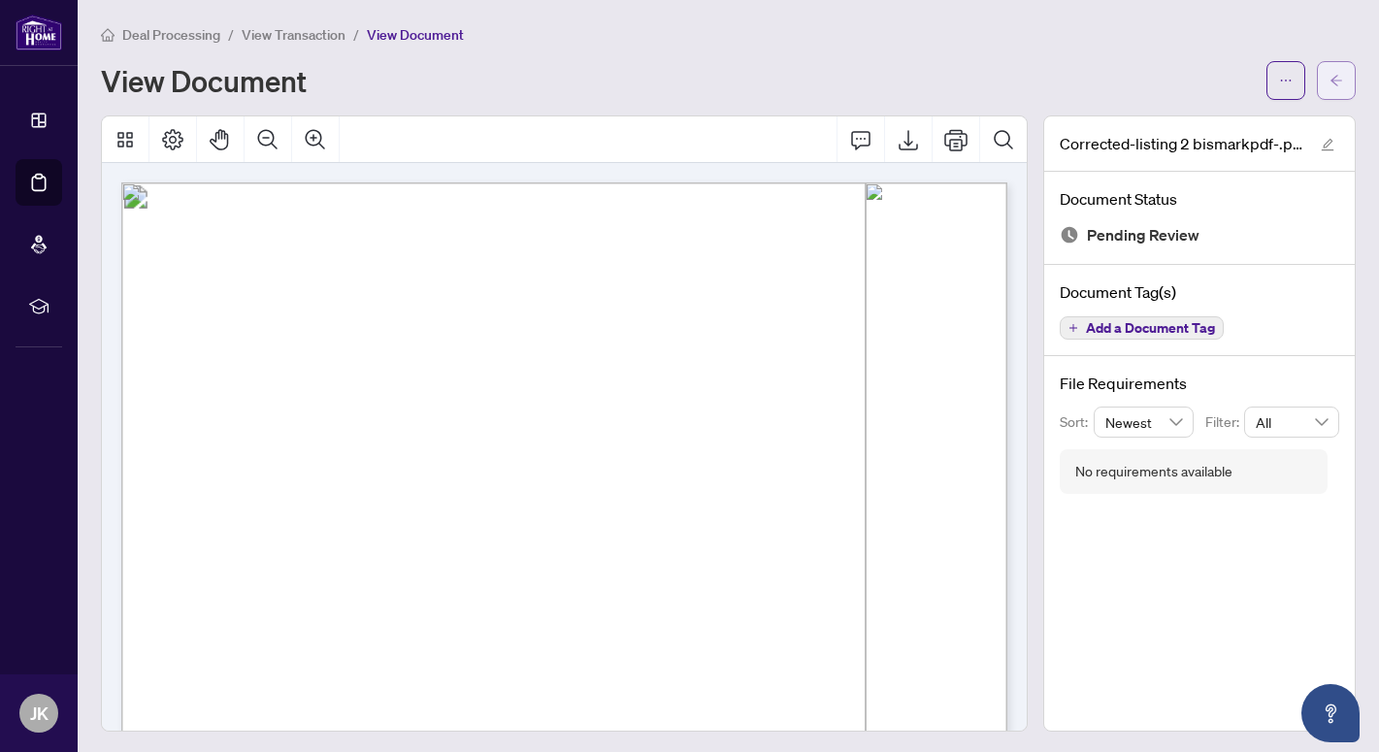
click at [1346, 70] on button "button" at bounding box center [1336, 80] width 39 height 39
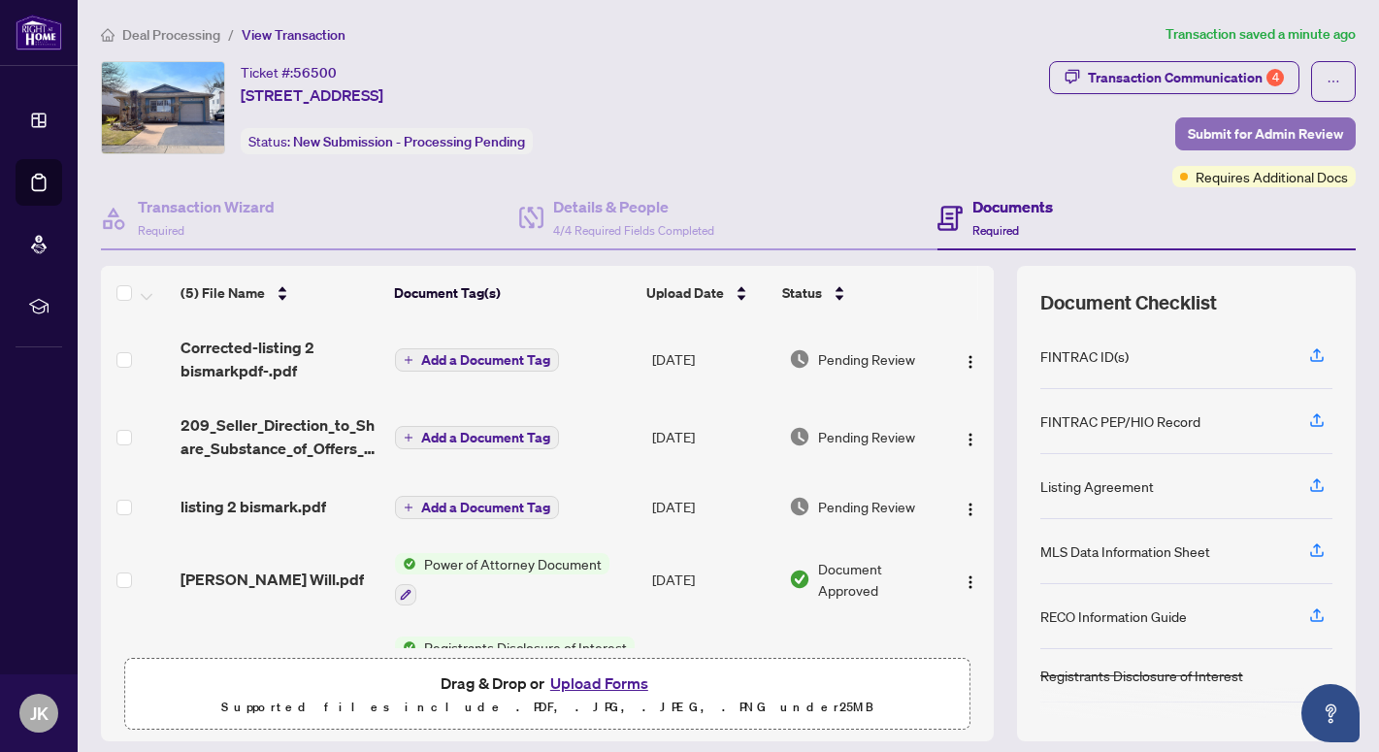
click at [1225, 127] on span "Submit for Admin Review" at bounding box center [1265, 133] width 155 height 31
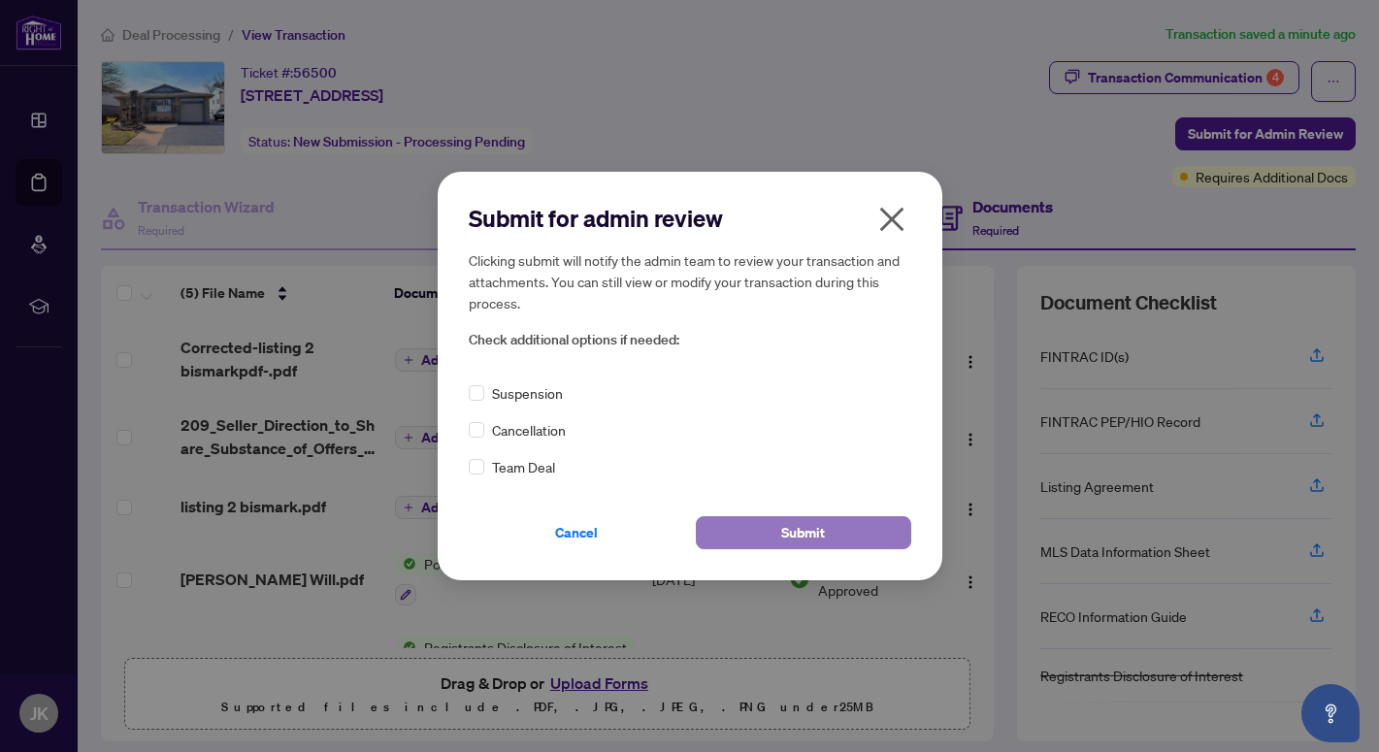
click at [798, 537] on span "Submit" at bounding box center [803, 532] width 44 height 31
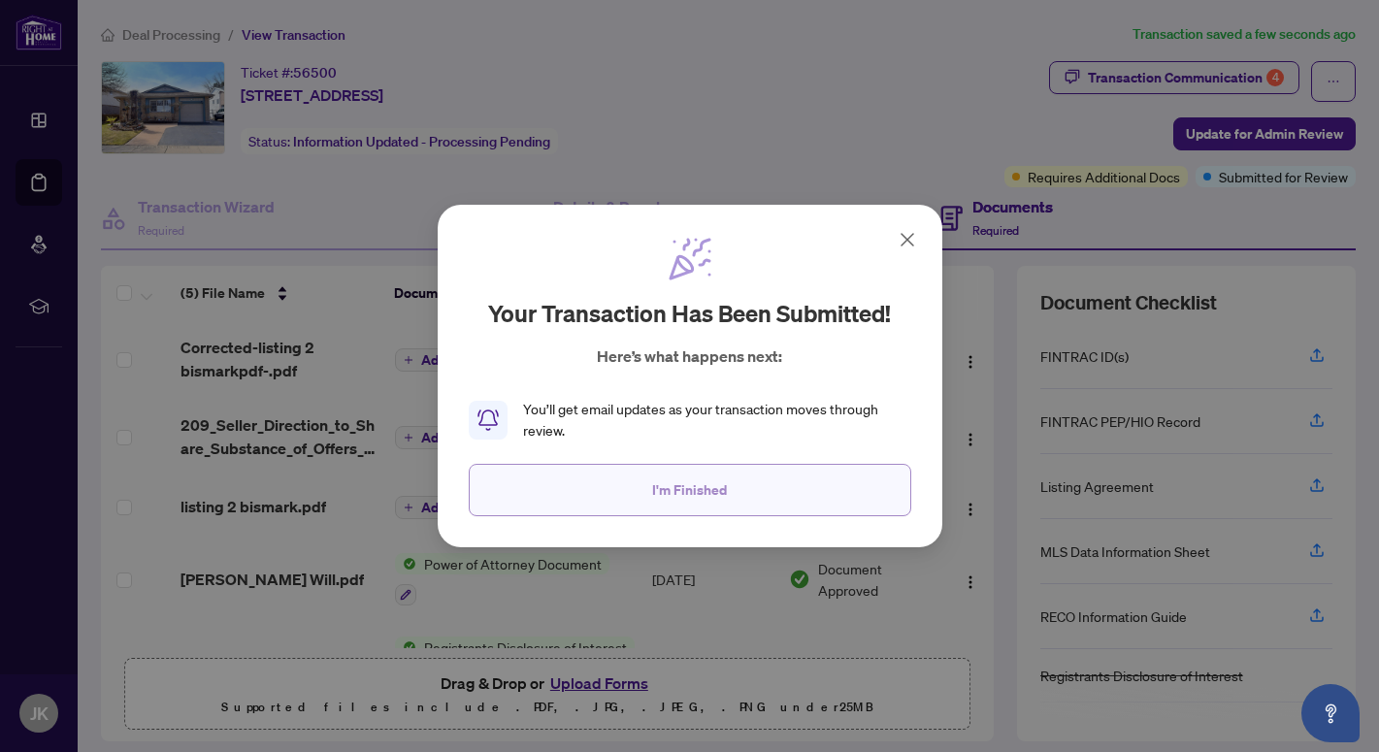
click at [703, 484] on span "I'm Finished" at bounding box center [689, 490] width 75 height 31
